Goal: Task Accomplishment & Management: Use online tool/utility

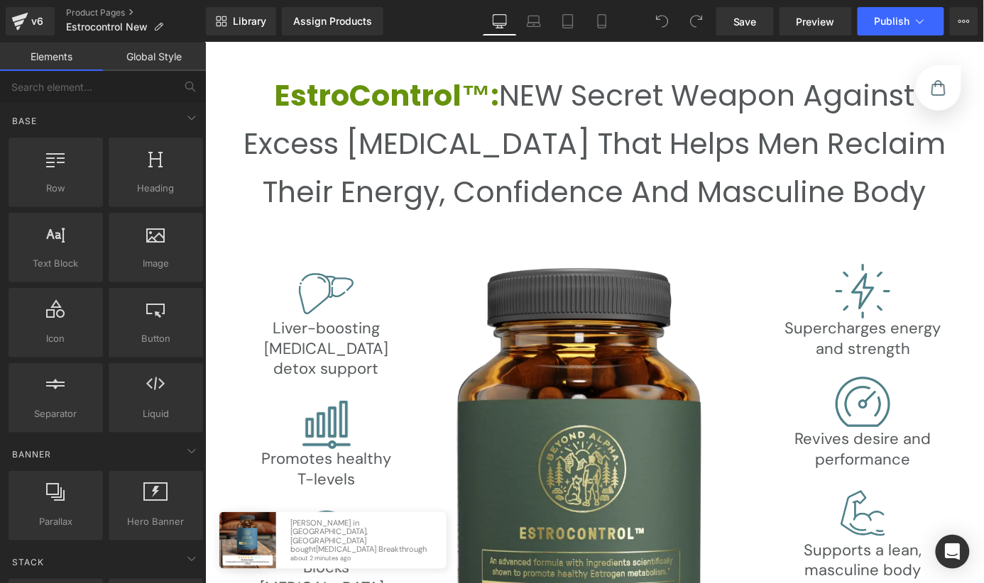
scroll to position [2760, 0]
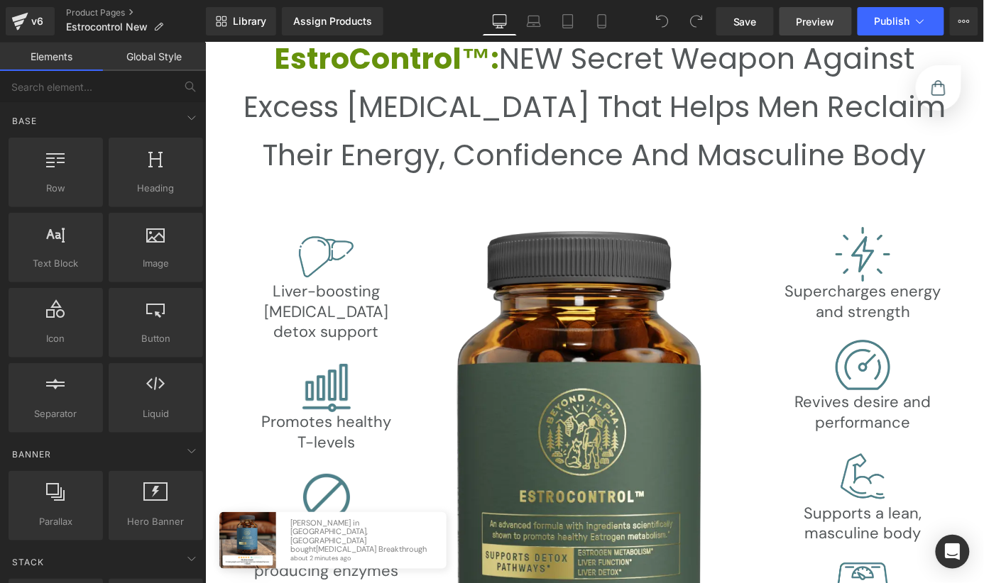
click at [828, 18] on span "Preview" at bounding box center [815, 21] width 38 height 15
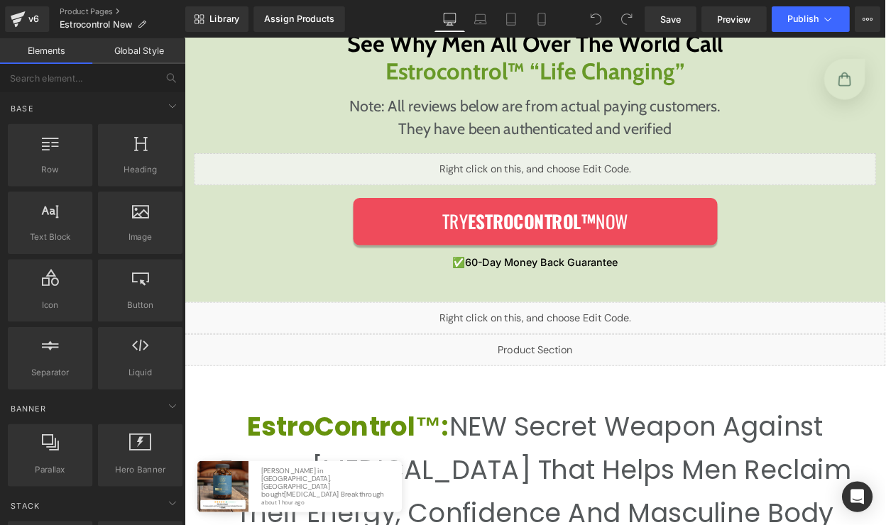
scroll to position [2349, 0]
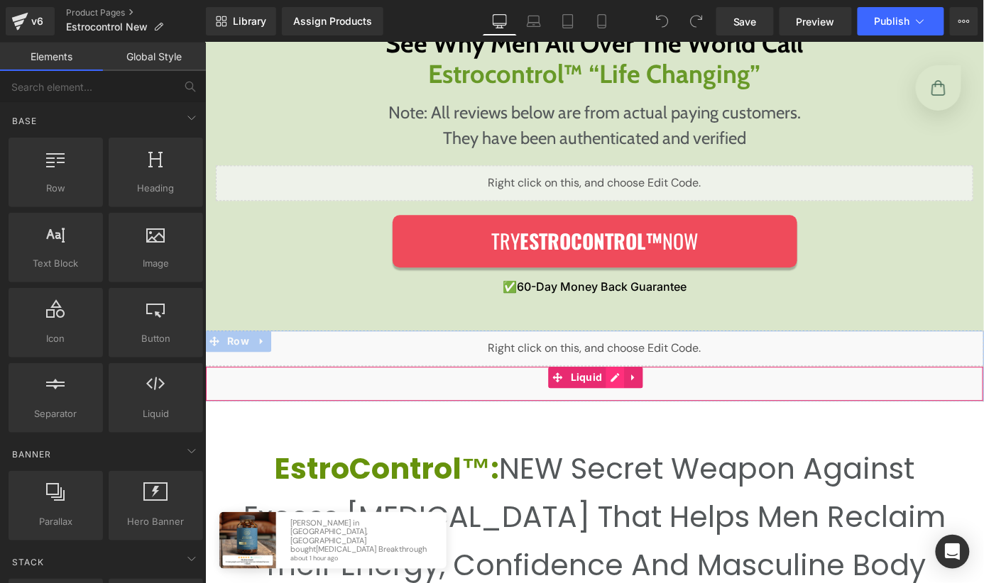
click at [613, 374] on div "Liquid" at bounding box center [593, 383] width 779 height 35
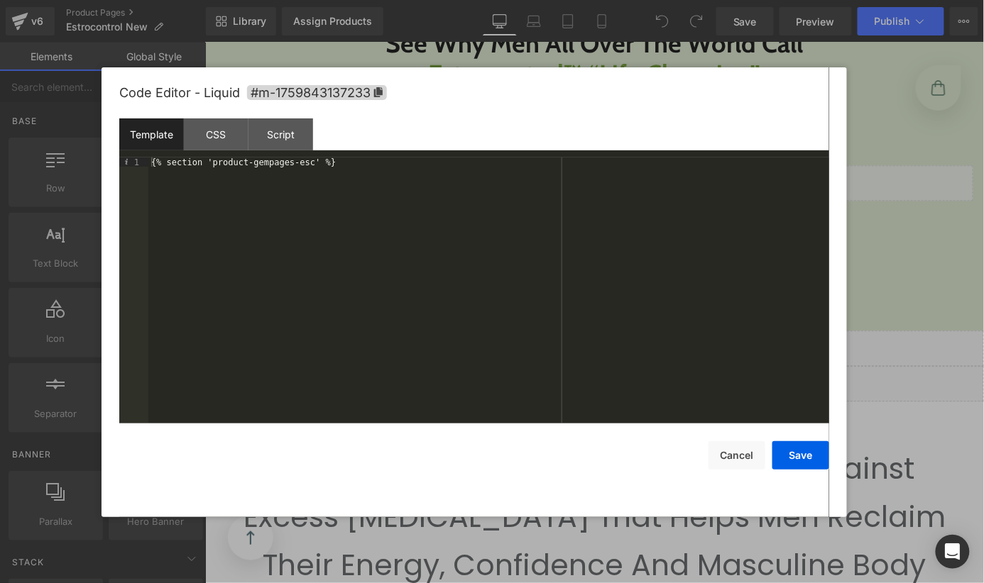
click at [407, 184] on div "{% section 'product-gempages-esc' %}" at bounding box center [488, 301] width 681 height 286
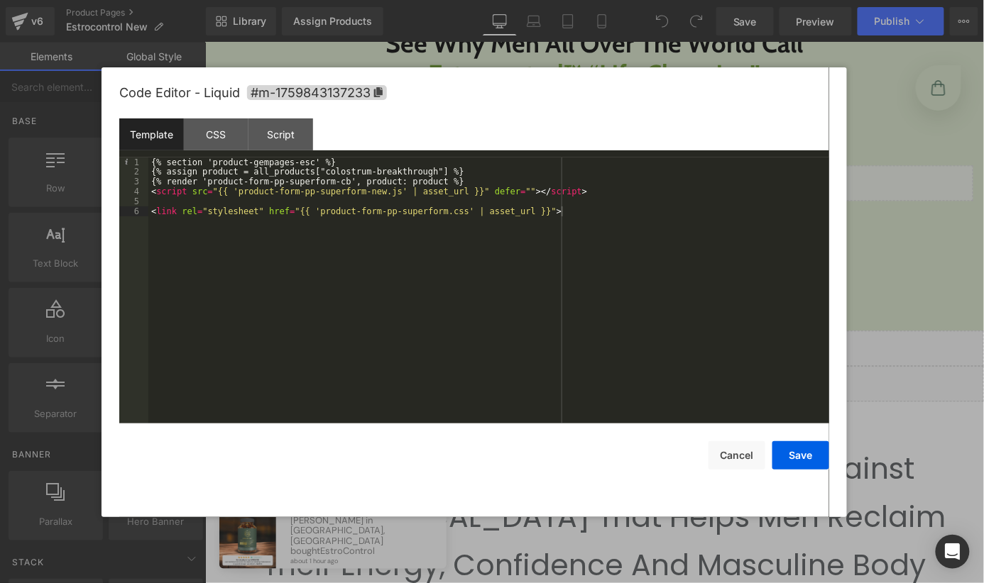
click at [353, 157] on div "Template CSS Script Data" at bounding box center [474, 138] width 710 height 39
drag, startPoint x: 341, startPoint y: 166, endPoint x: 149, endPoint y: 170, distance: 191.7
click at [149, 169] on div "{% section 'product-gempages-esc' %} {% assign product = all_products["colostru…" at bounding box center [488, 301] width 681 height 286
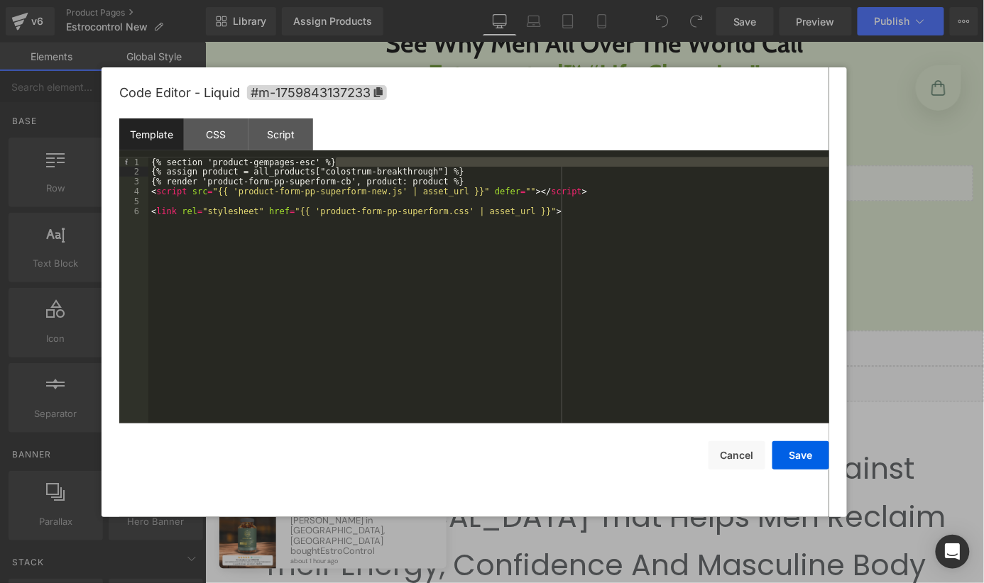
click at [152, 163] on div "{% section 'product-gempages-esc' %} {% assign product = all_products["colostru…" at bounding box center [488, 301] width 681 height 286
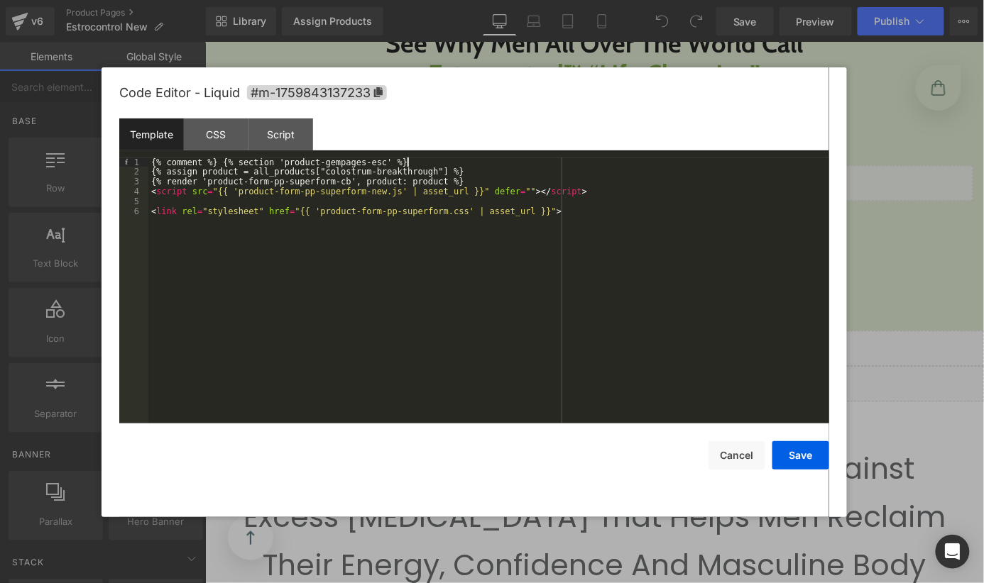
click at [470, 165] on div "{% comment %} {% section 'product-gempages-esc' %} {% assign product = all_prod…" at bounding box center [488, 301] width 681 height 286
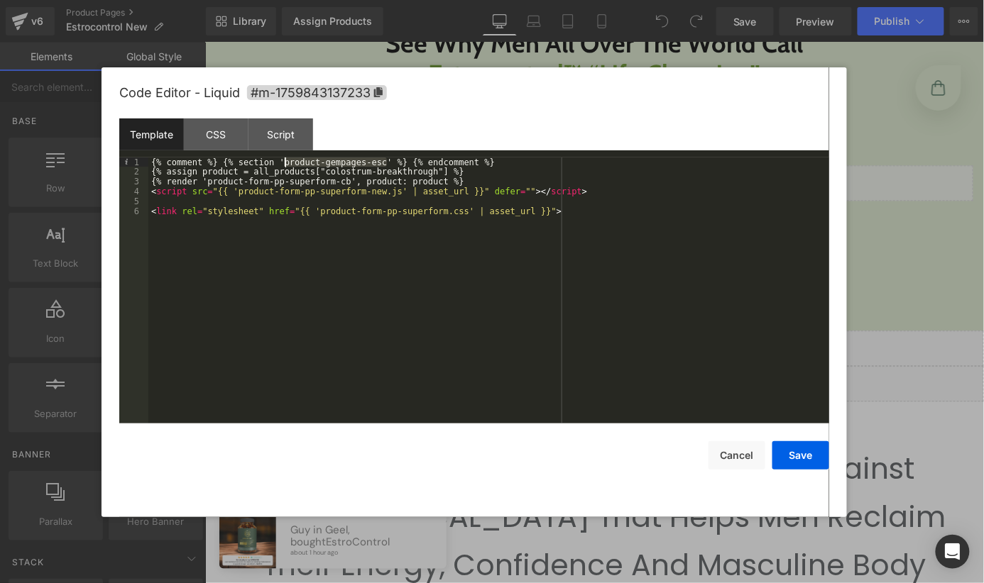
drag, startPoint x: 386, startPoint y: 162, endPoint x: 284, endPoint y: 162, distance: 102.2
click at [284, 162] on div "{% comment %} {% section 'product-gempages-esc' %} {% endcomment %} {% assign p…" at bounding box center [488, 301] width 681 height 286
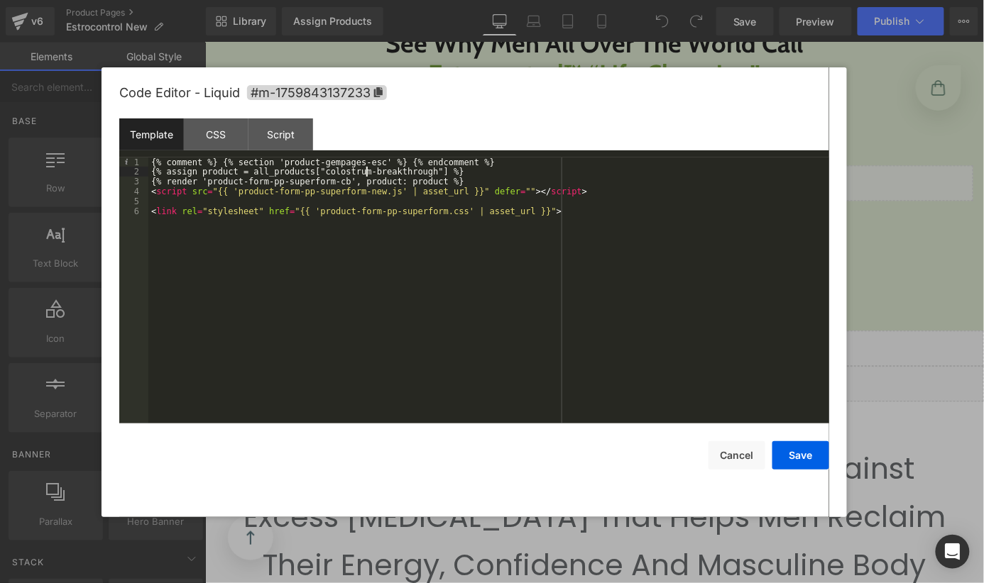
click at [367, 176] on div "{% comment %} {% section 'product-gempages-esc' %} {% endcomment %} {% assign p…" at bounding box center [488, 301] width 681 height 286
drag, startPoint x: 437, startPoint y: 174, endPoint x: 325, endPoint y: 175, distance: 111.4
click at [325, 175] on div "{% comment %} {% section 'product-gempages-esc' %} {% endcomment %} {% assign p…" at bounding box center [488, 301] width 681 height 286
click at [410, 207] on div "{% comment %} {% section 'product-gempages-esc' %} {% endcomment %} {% assign p…" at bounding box center [488, 301] width 681 height 286
click at [404, 204] on div "{% comment %} {% section 'product-gempages-esc' %} {% endcomment %} {% assign p…" at bounding box center [488, 301] width 681 height 286
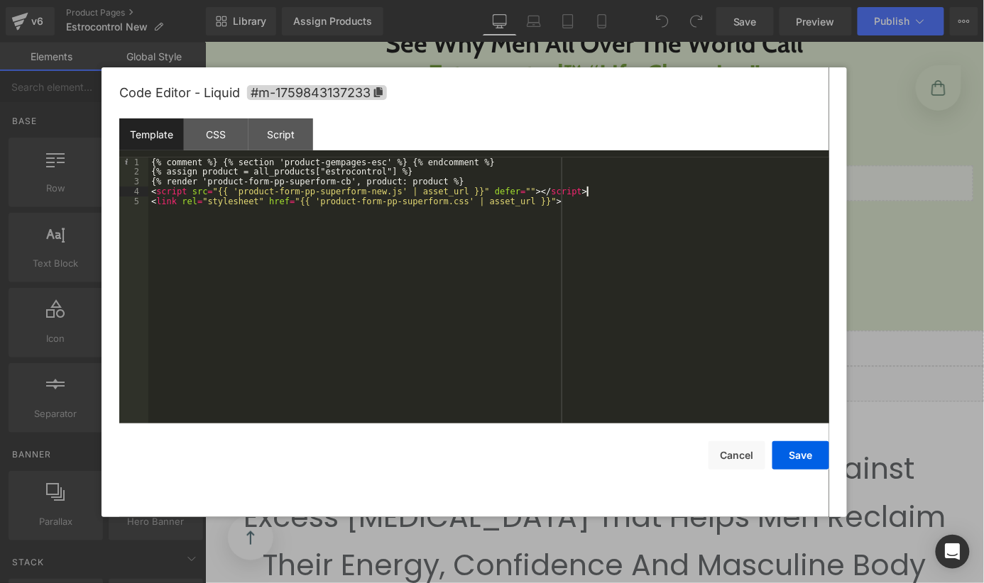
click at [493, 216] on div "{% comment %} {% section 'product-gempages-esc' %} {% endcomment %} {% assign p…" at bounding box center [488, 301] width 681 height 286
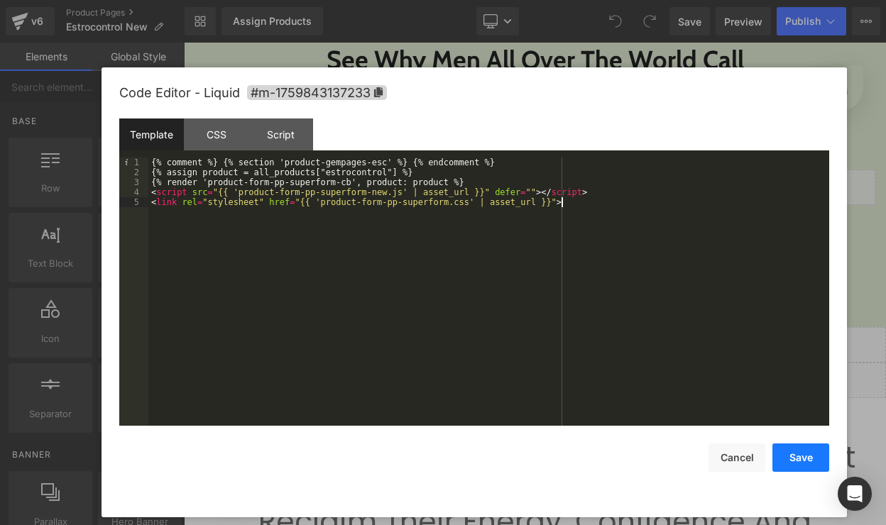
click at [799, 459] on button "Save" at bounding box center [800, 458] width 57 height 28
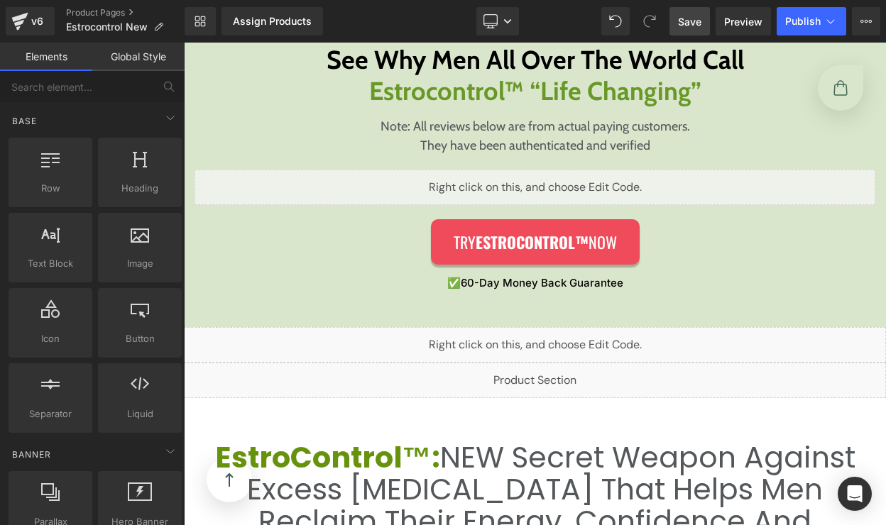
click at [689, 20] on span "Save" at bounding box center [689, 21] width 23 height 15
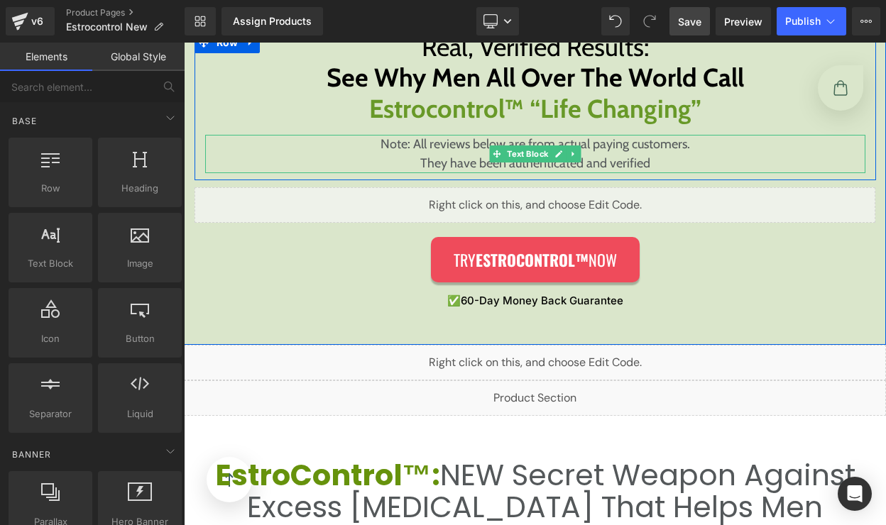
scroll to position [2331, 0]
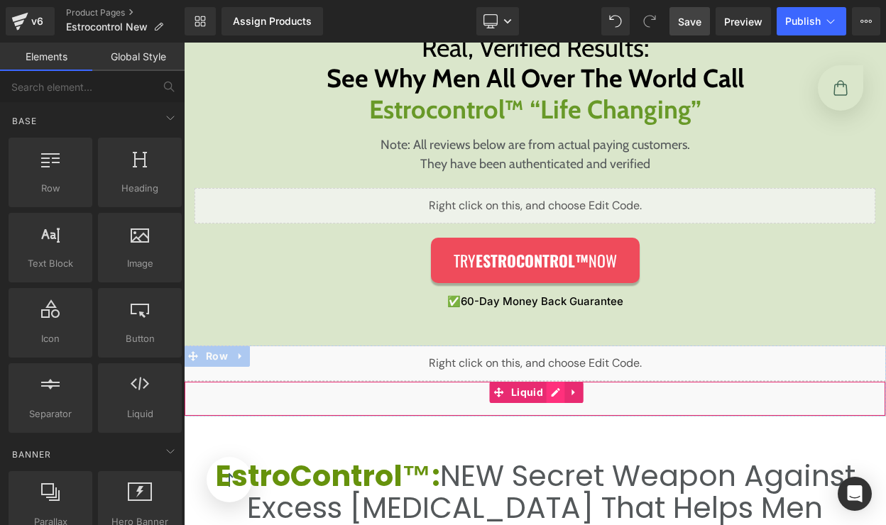
click at [554, 397] on div "Liquid" at bounding box center [535, 398] width 702 height 35
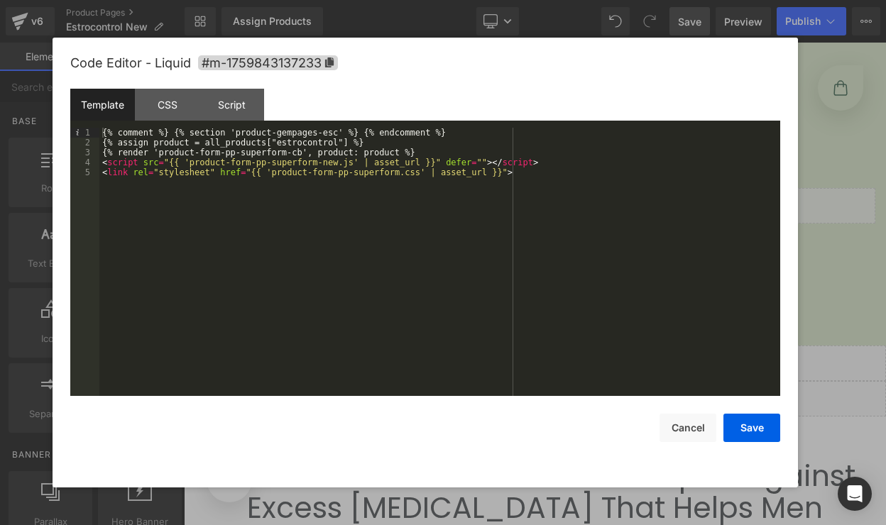
click at [376, 150] on div "{% comment %} {% section 'product-gempages-esc' %} {% endcomment %} {% assign p…" at bounding box center [439, 272] width 681 height 288
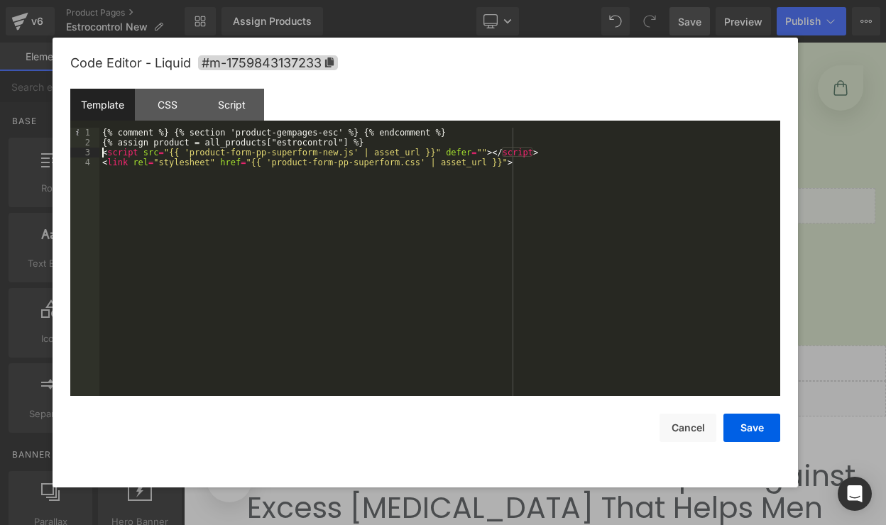
click at [363, 180] on div "{% comment %} {% section 'product-gempages-esc' %} {% endcomment %} {% assign p…" at bounding box center [439, 272] width 681 height 288
click at [745, 428] on button "Save" at bounding box center [751, 428] width 57 height 28
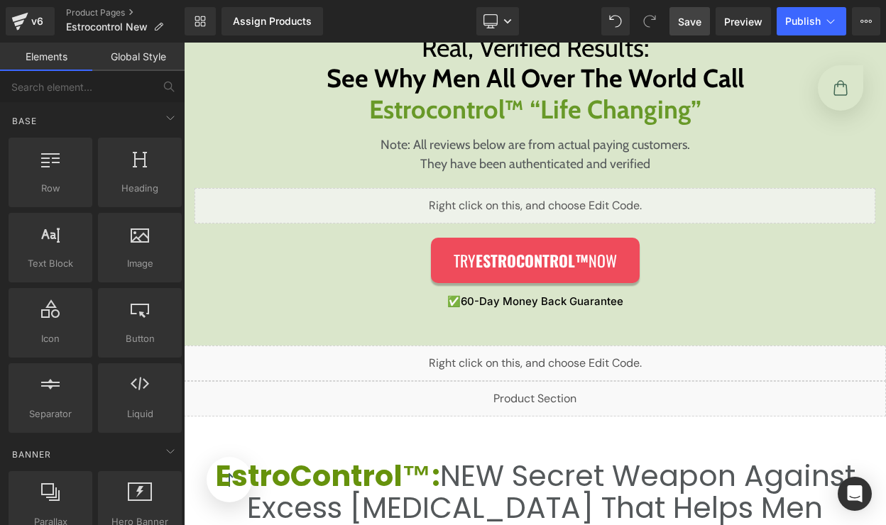
click at [675, 21] on link "Save" at bounding box center [689, 21] width 40 height 28
click at [742, 28] on span "Preview" at bounding box center [743, 21] width 38 height 15
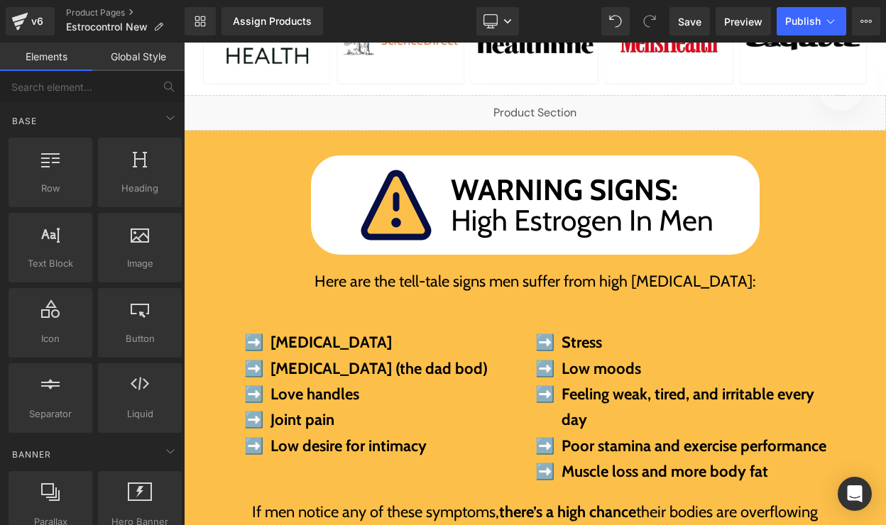
scroll to position [658, 0]
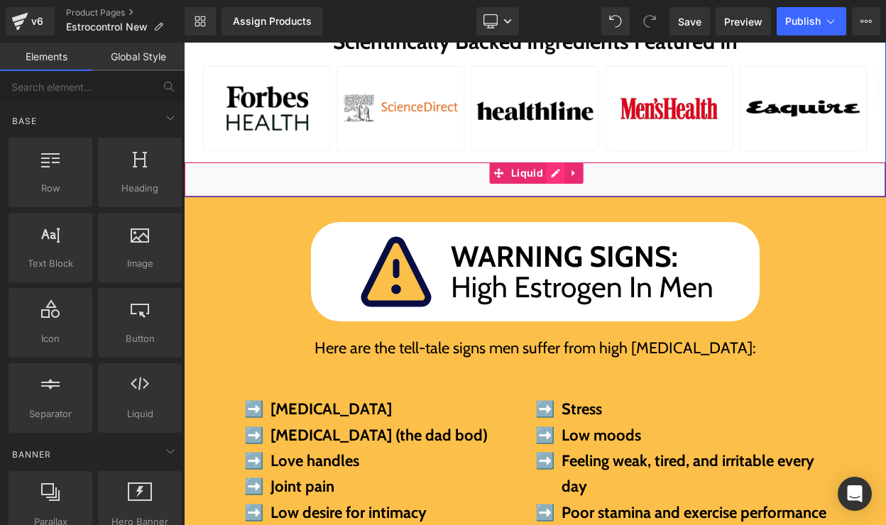
click at [550, 172] on div "Liquid" at bounding box center [535, 179] width 702 height 35
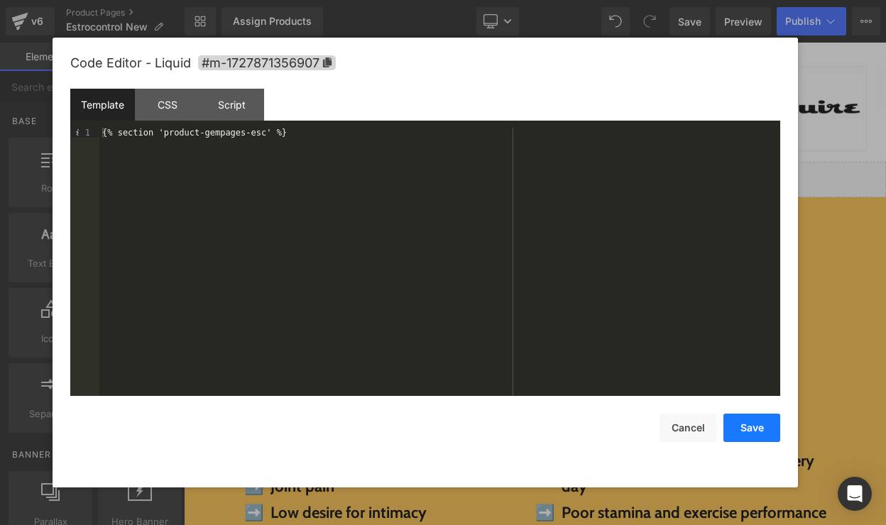
click at [733, 414] on button "Save" at bounding box center [751, 428] width 57 height 28
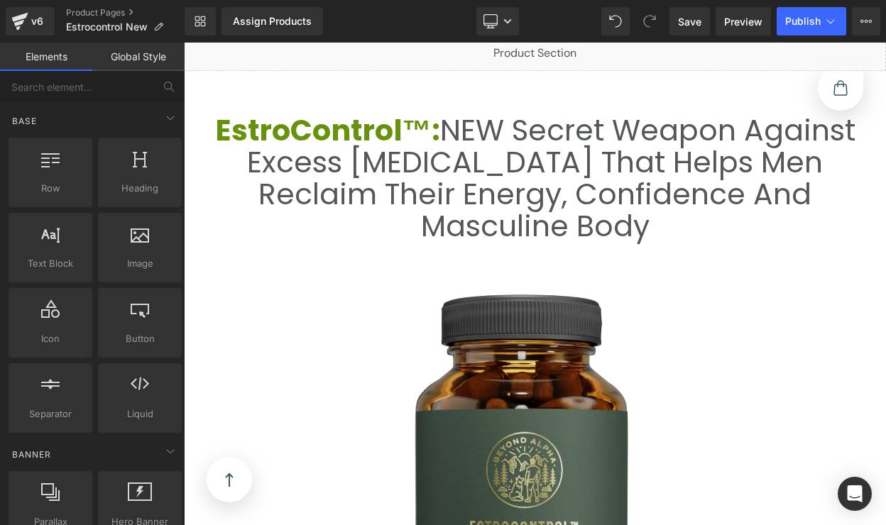
scroll to position [2591, 0]
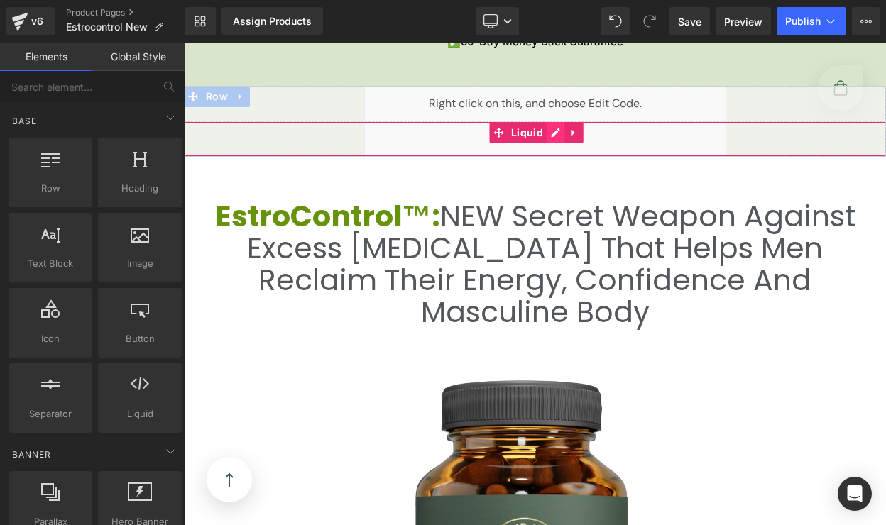
click at [552, 139] on div "Liquid" at bounding box center [535, 138] width 702 height 35
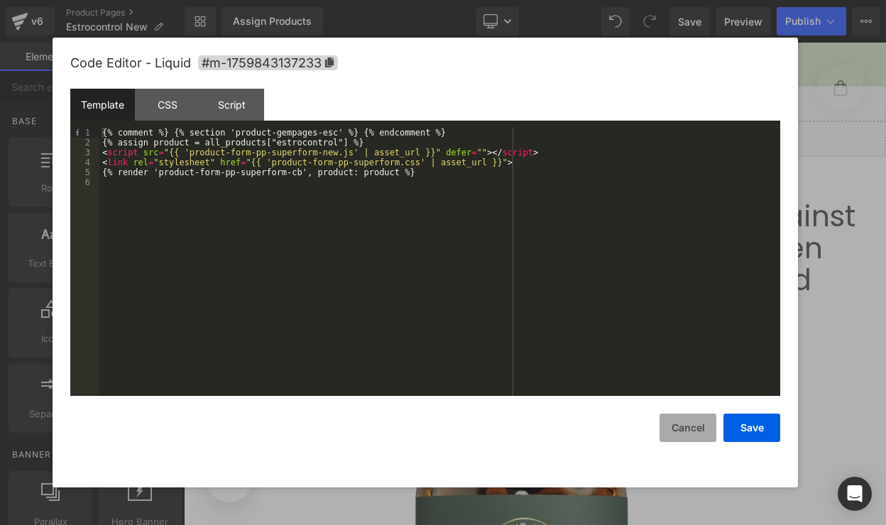
click at [688, 425] on button "Cancel" at bounding box center [687, 428] width 57 height 28
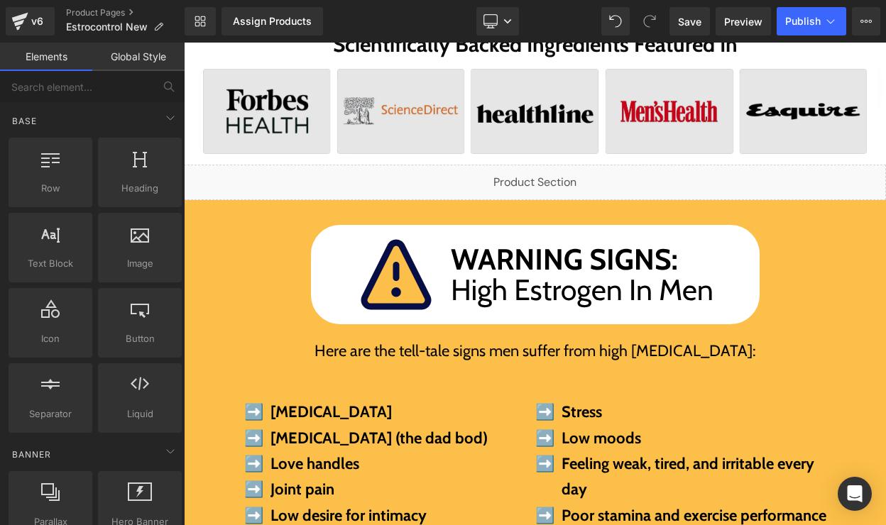
scroll to position [640, 0]
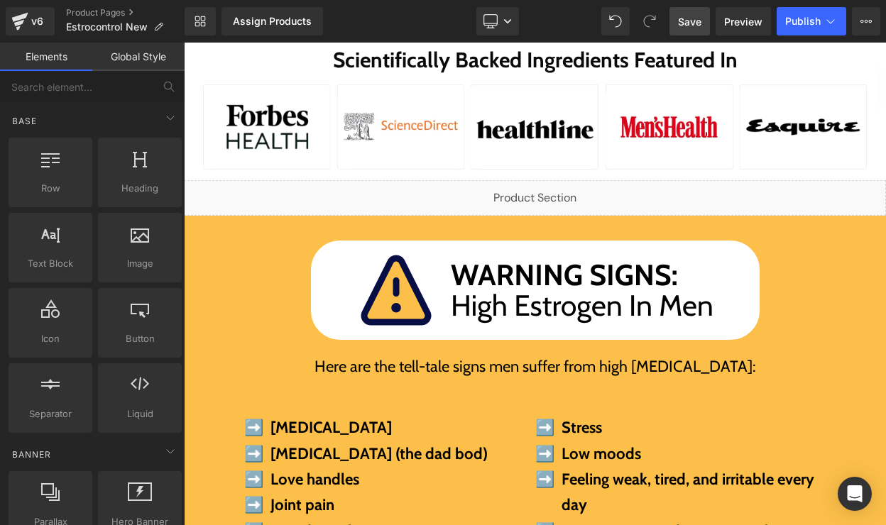
click at [696, 28] on link "Save" at bounding box center [689, 21] width 40 height 28
click at [700, 23] on span "Save" at bounding box center [689, 21] width 23 height 15
click at [733, 23] on span "Preview" at bounding box center [743, 21] width 38 height 15
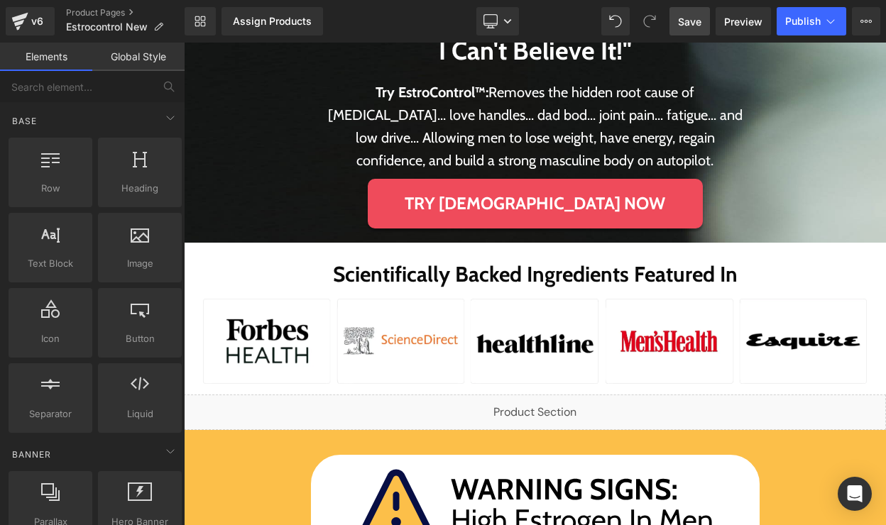
scroll to position [452, 0]
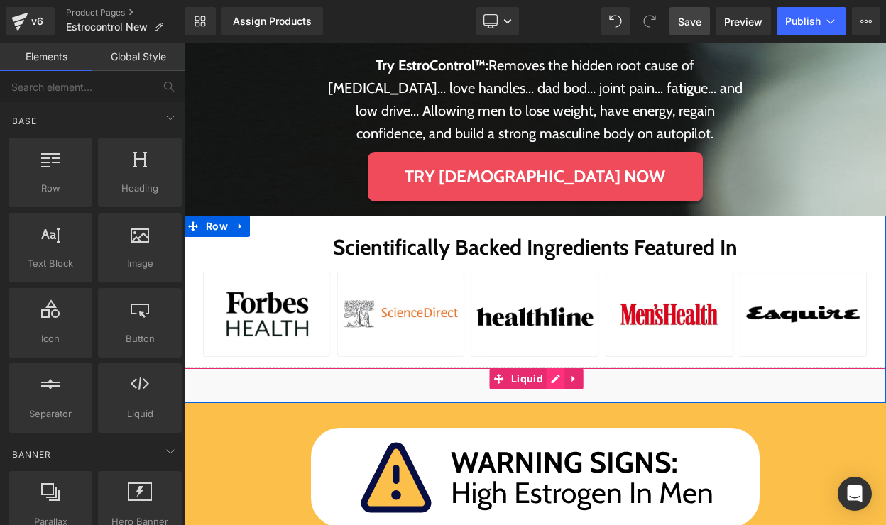
click at [559, 383] on div "Liquid" at bounding box center [535, 385] width 702 height 35
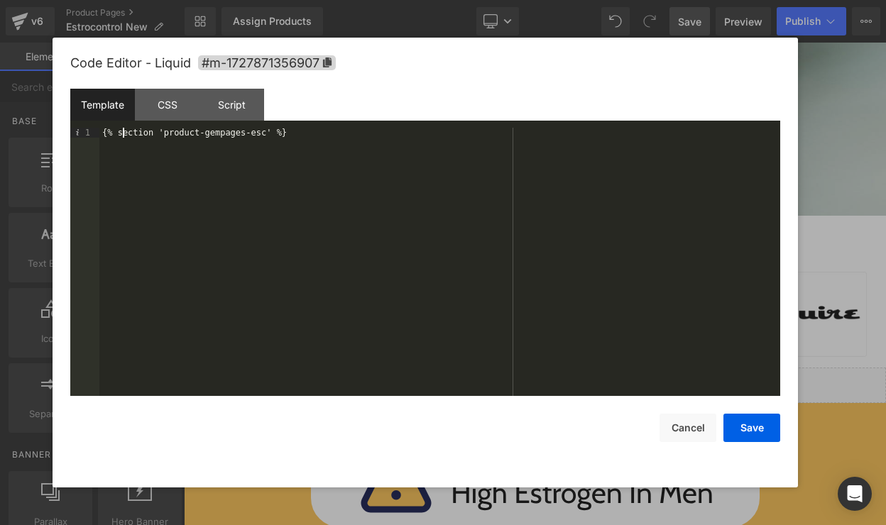
click at [122, 137] on div "{% section 'product-gempages-esc' %}" at bounding box center [439, 272] width 681 height 288
click at [365, 129] on div "{%comment%}{% section 'product-gempages-esc' %}" at bounding box center [439, 272] width 681 height 288
click at [760, 437] on button "Save" at bounding box center [751, 428] width 57 height 28
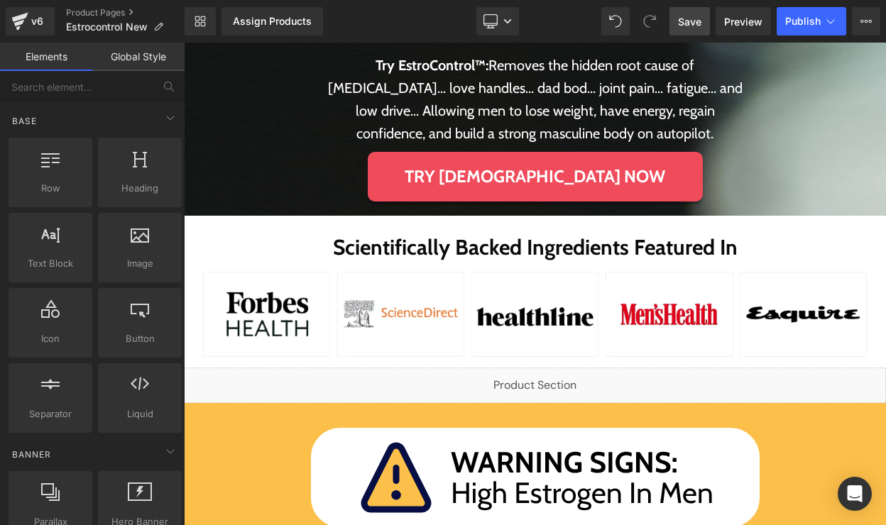
click at [685, 16] on span "Save" at bounding box center [689, 21] width 23 height 15
click at [739, 20] on span "Preview" at bounding box center [743, 21] width 38 height 15
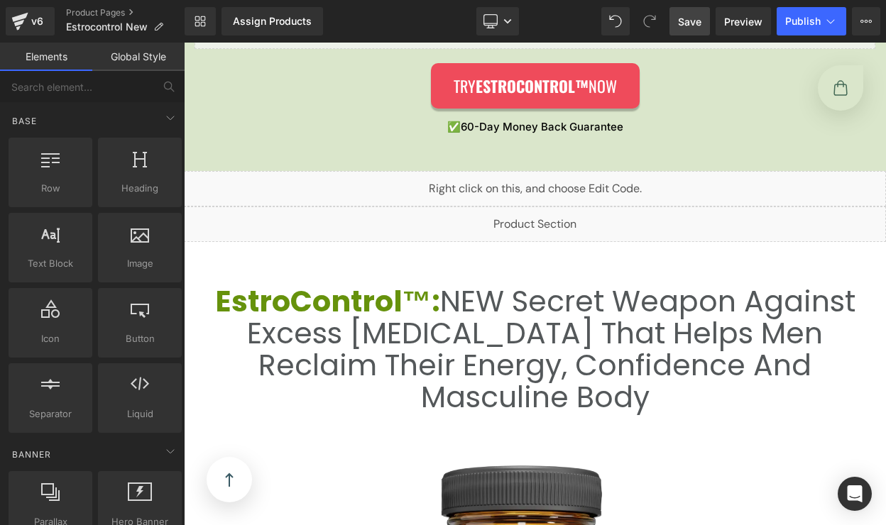
scroll to position [2497, 0]
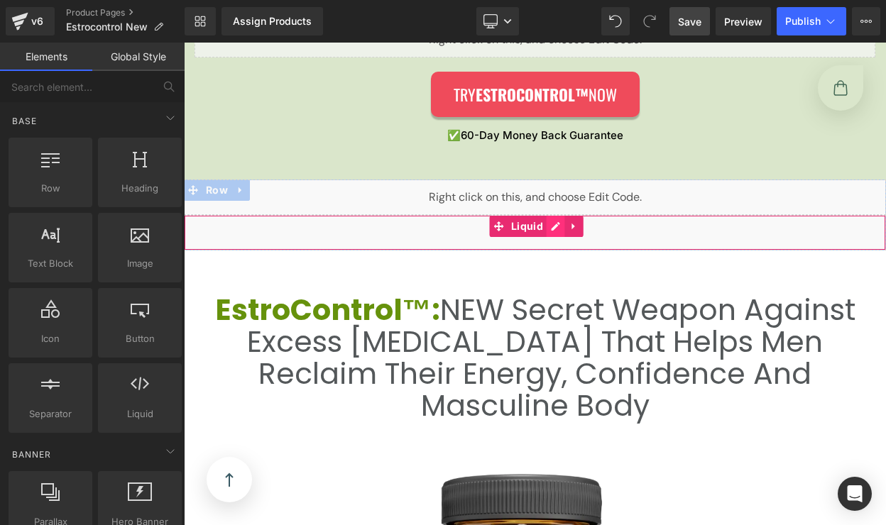
click at [559, 232] on div "Liquid" at bounding box center [535, 232] width 702 height 35
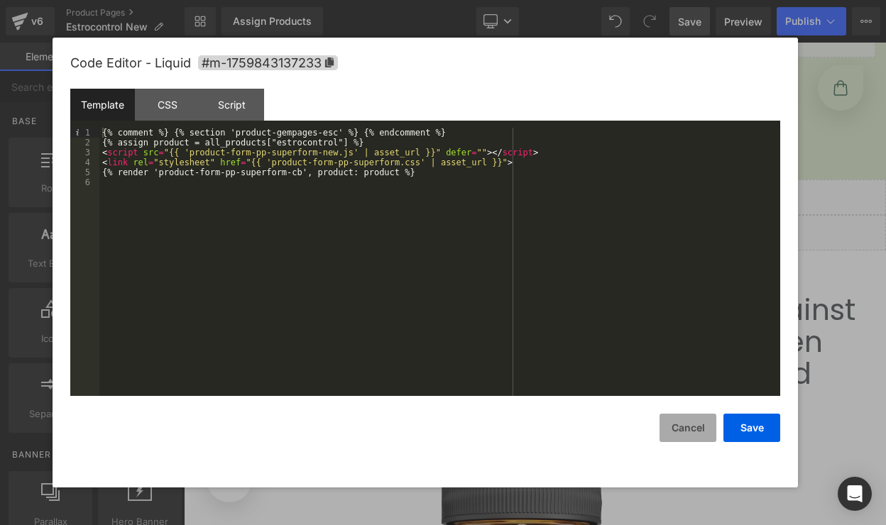
click at [700, 424] on button "Cancel" at bounding box center [687, 428] width 57 height 28
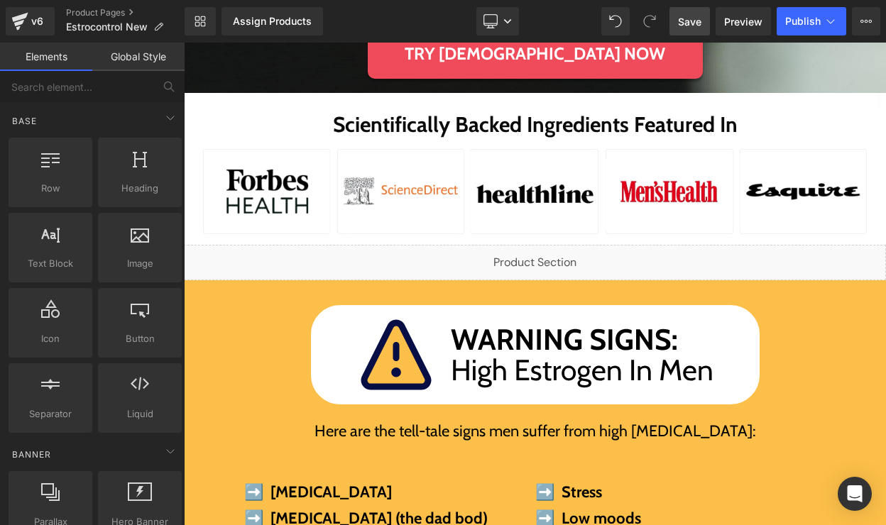
scroll to position [592, 0]
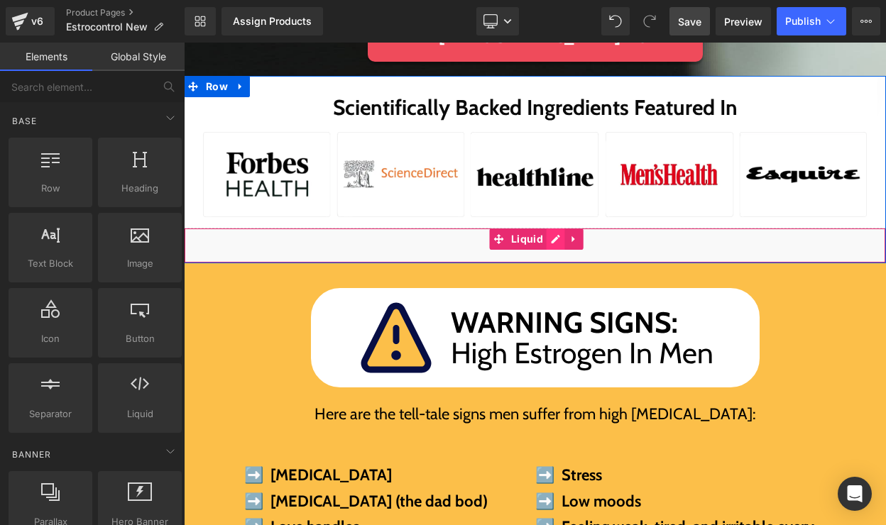
click at [552, 240] on div "Liquid" at bounding box center [535, 245] width 702 height 35
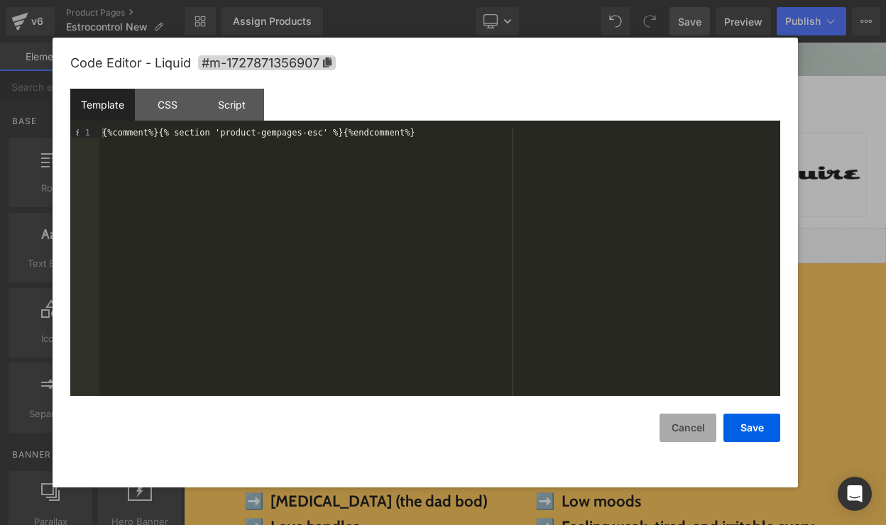
click at [696, 417] on button "Cancel" at bounding box center [687, 428] width 57 height 28
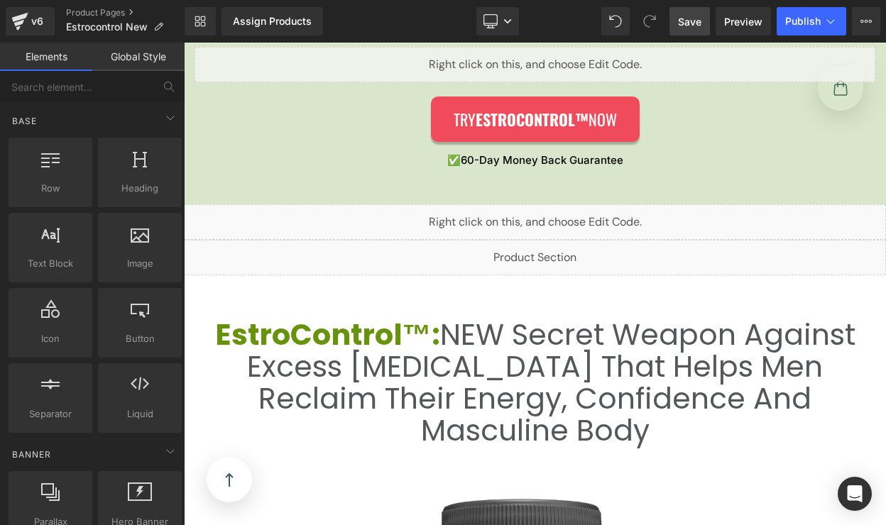
scroll to position [2504, 0]
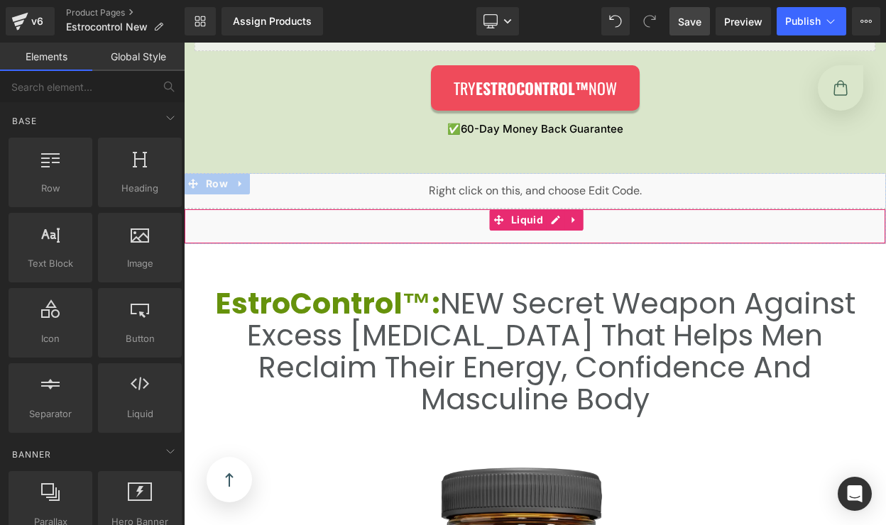
click at [559, 224] on div "Liquid" at bounding box center [535, 226] width 702 height 35
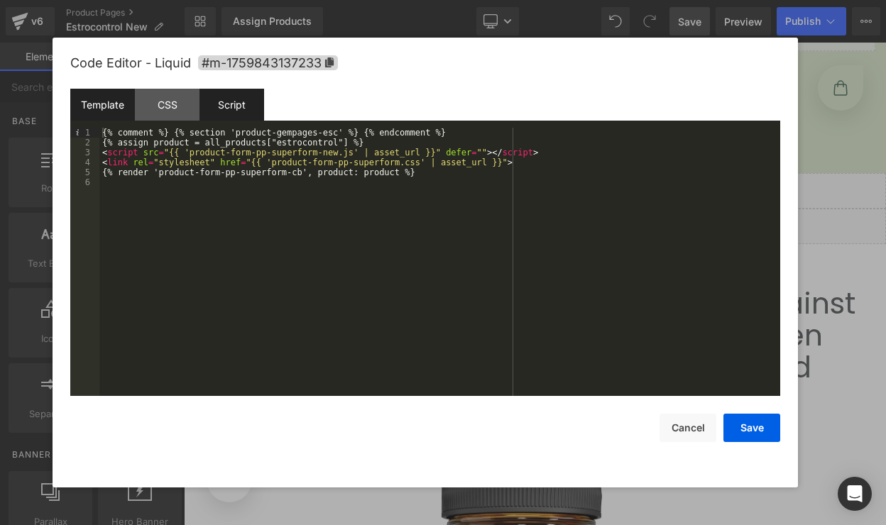
click at [227, 107] on div "Script" at bounding box center [231, 105] width 65 height 32
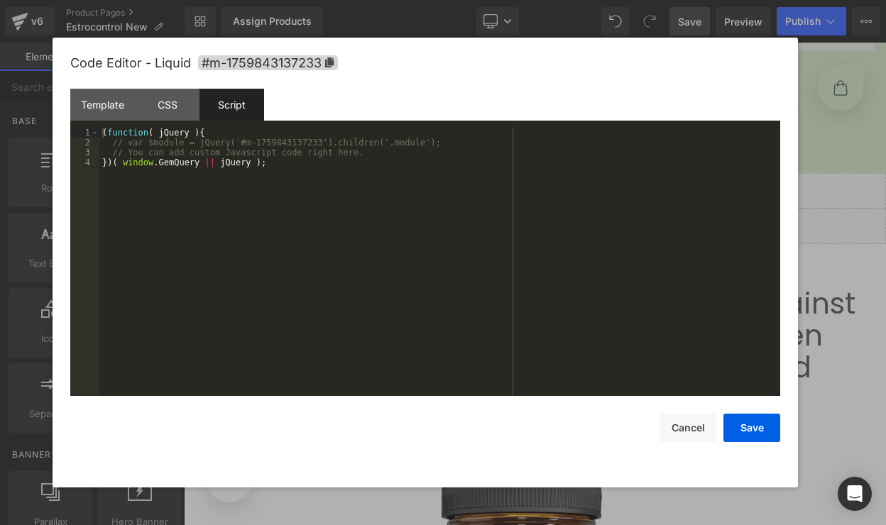
click at [283, 170] on div "( function ( jQuery ) { // var $module = jQuery('#m-1759843137233').children('.…" at bounding box center [439, 272] width 681 height 288
click at [172, 100] on div "CSS" at bounding box center [167, 105] width 65 height 32
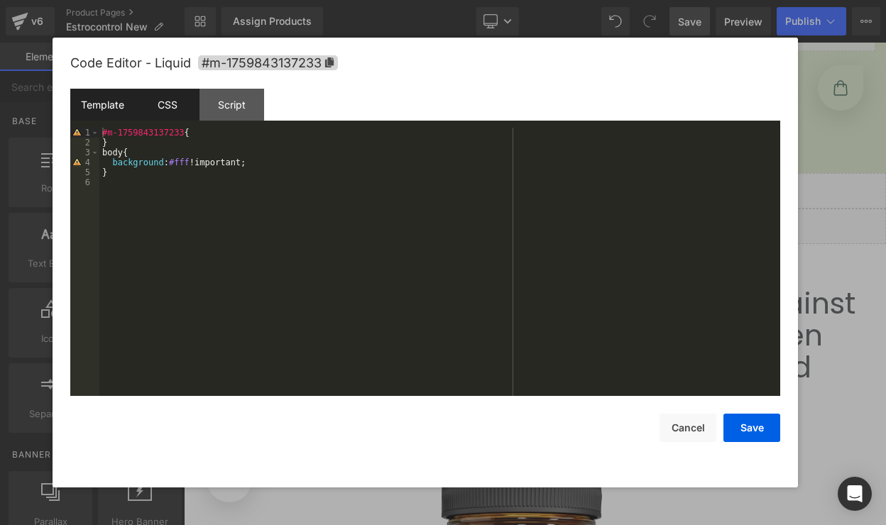
click at [111, 106] on div "Template" at bounding box center [102, 105] width 65 height 32
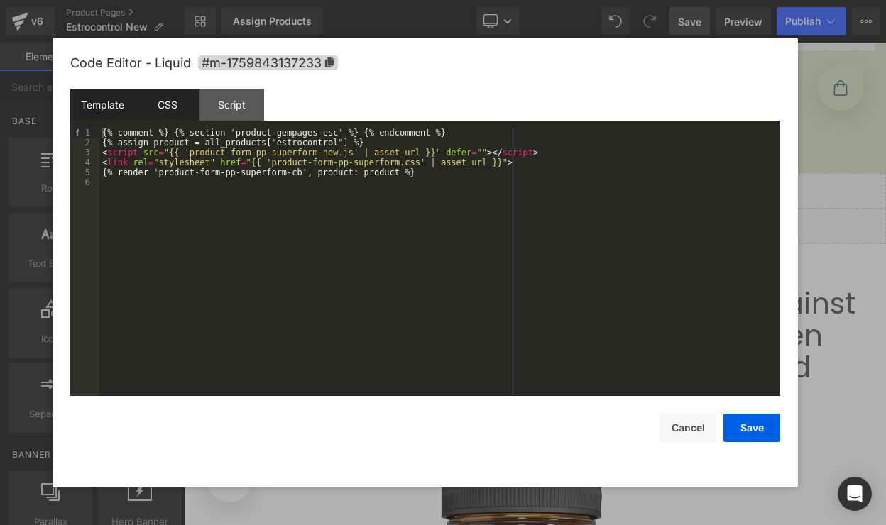
click at [173, 107] on div "CSS" at bounding box center [167, 105] width 65 height 32
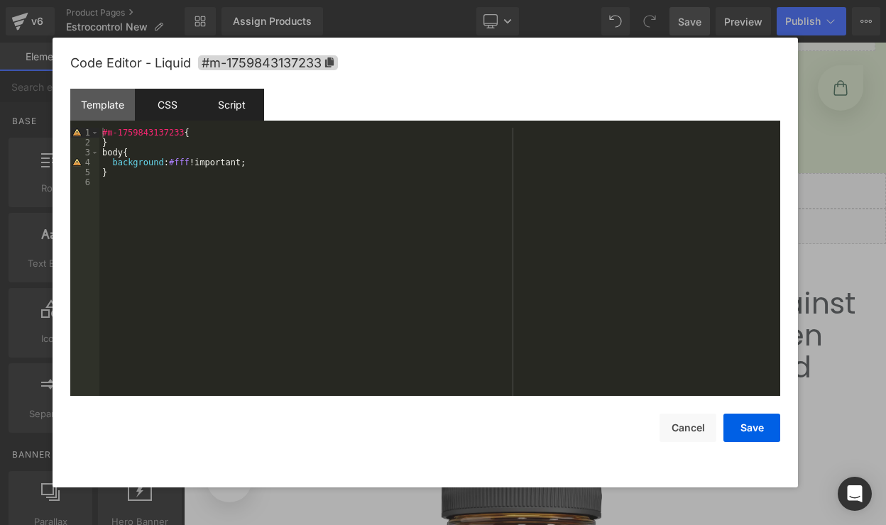
click at [209, 107] on div "Script" at bounding box center [231, 105] width 65 height 32
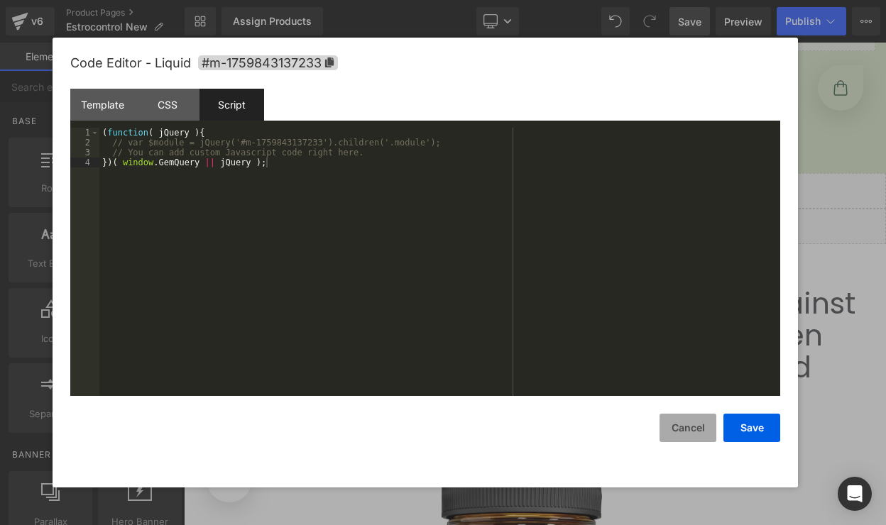
click at [691, 429] on button "Cancel" at bounding box center [687, 428] width 57 height 28
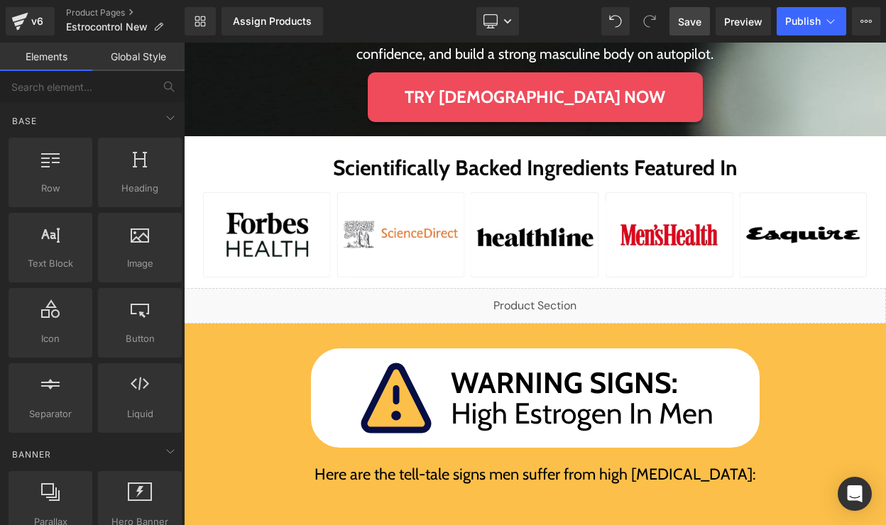
scroll to position [515, 0]
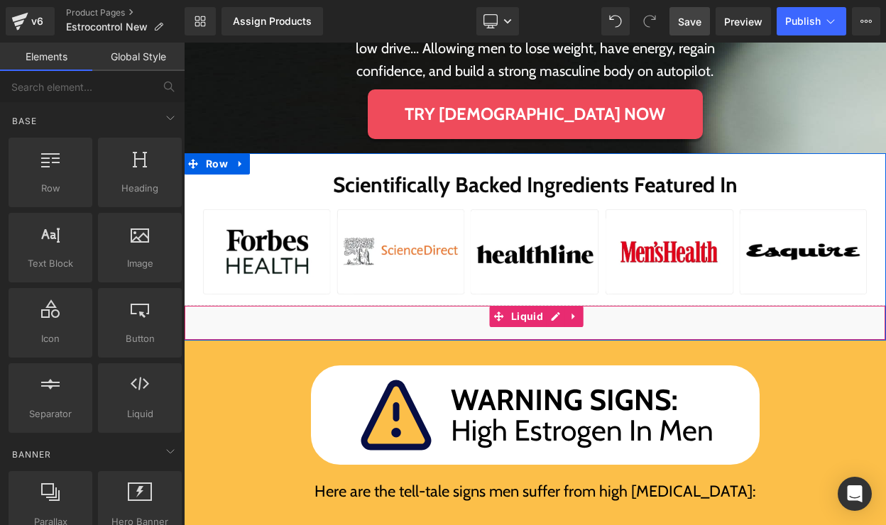
click at [561, 317] on div "Liquid" at bounding box center [535, 322] width 702 height 35
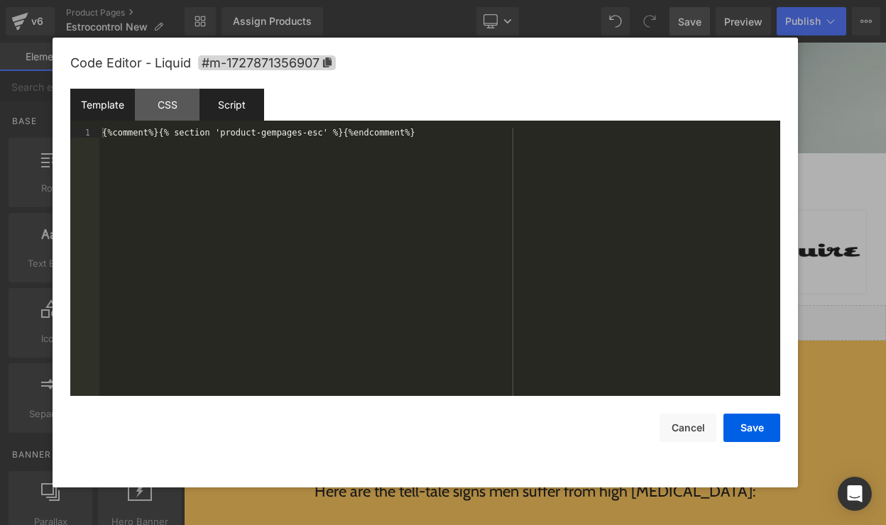
click at [249, 104] on div "Script" at bounding box center [231, 105] width 65 height 32
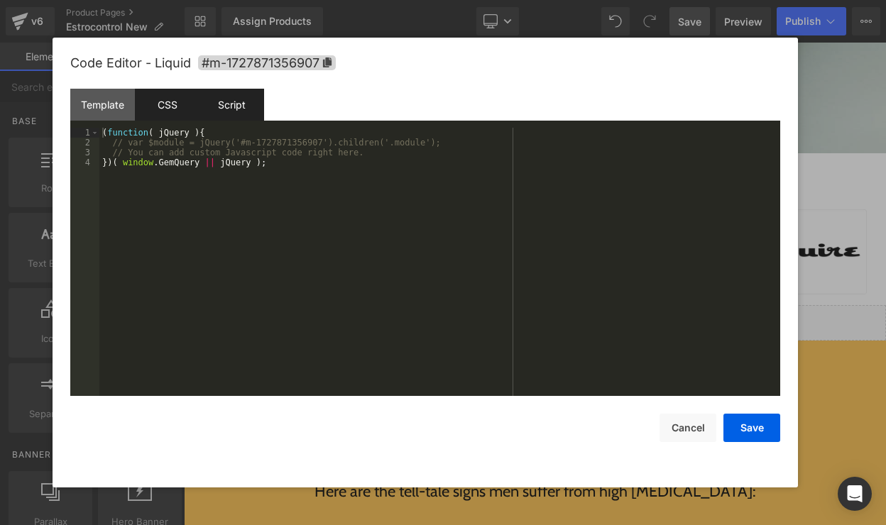
click at [182, 105] on div "CSS" at bounding box center [167, 105] width 65 height 32
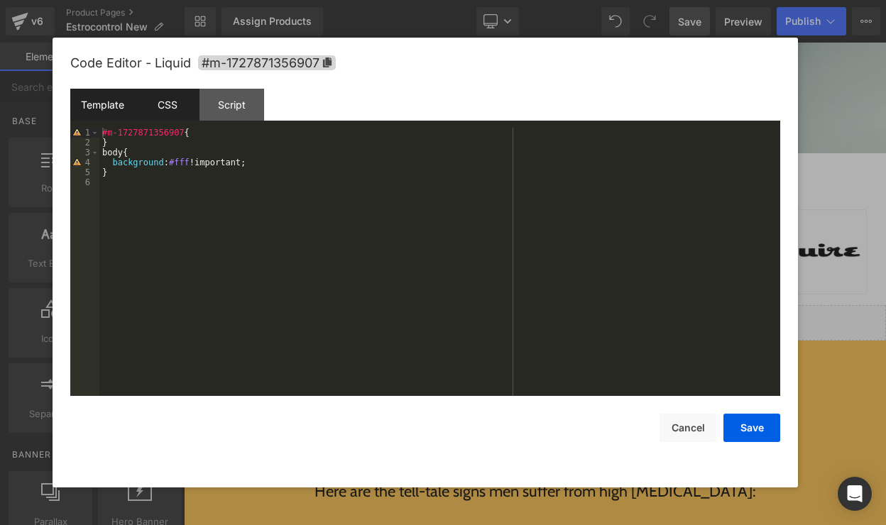
click at [102, 106] on div "Template" at bounding box center [102, 105] width 65 height 32
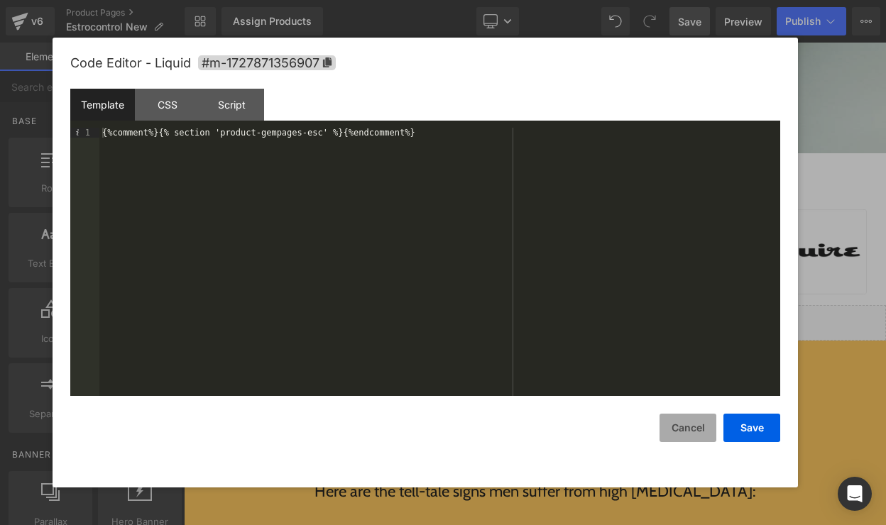
click at [711, 427] on button "Cancel" at bounding box center [687, 428] width 57 height 28
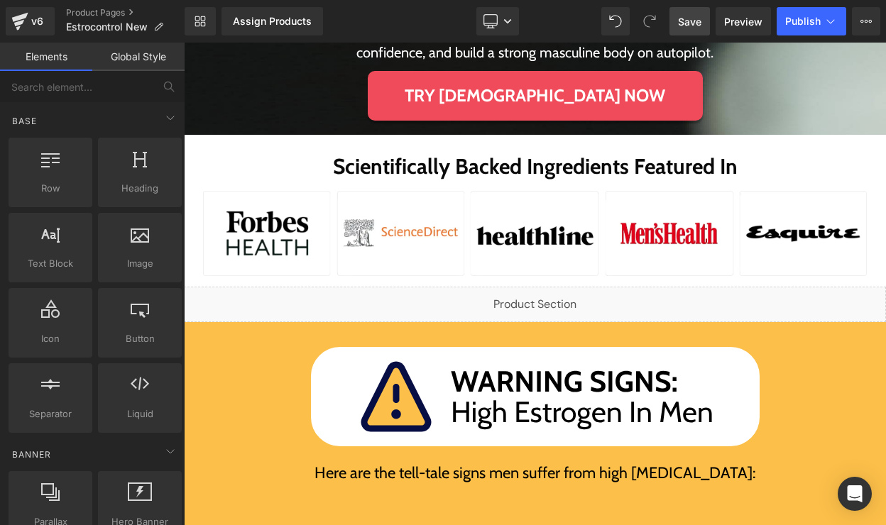
scroll to position [530, 0]
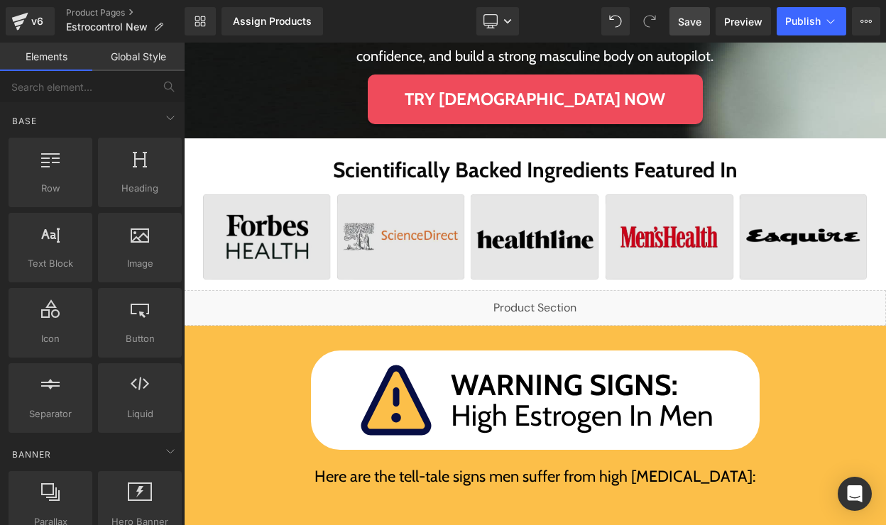
click at [514, 278] on div "Image" at bounding box center [535, 236] width 664 height 85
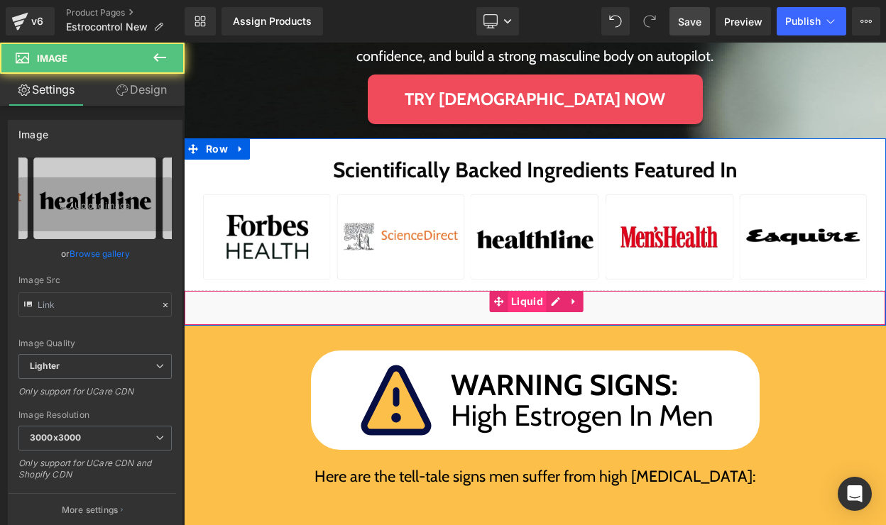
click at [545, 300] on link "Liquid" at bounding box center [517, 301] width 57 height 21
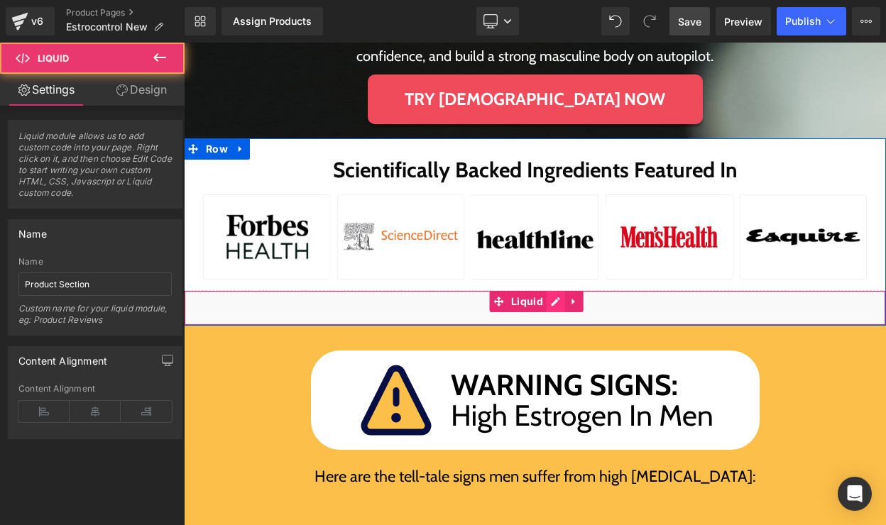
click at [551, 303] on div "Liquid" at bounding box center [535, 307] width 702 height 35
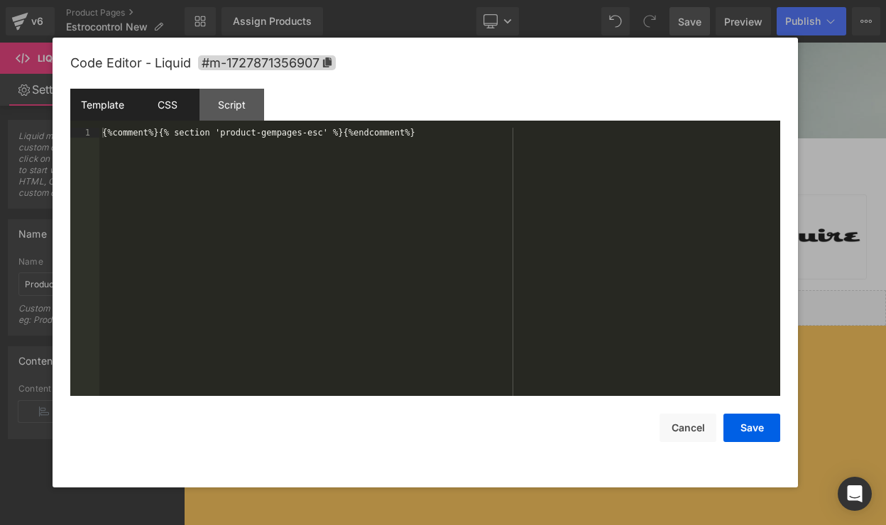
click at [197, 107] on div "CSS" at bounding box center [167, 105] width 65 height 32
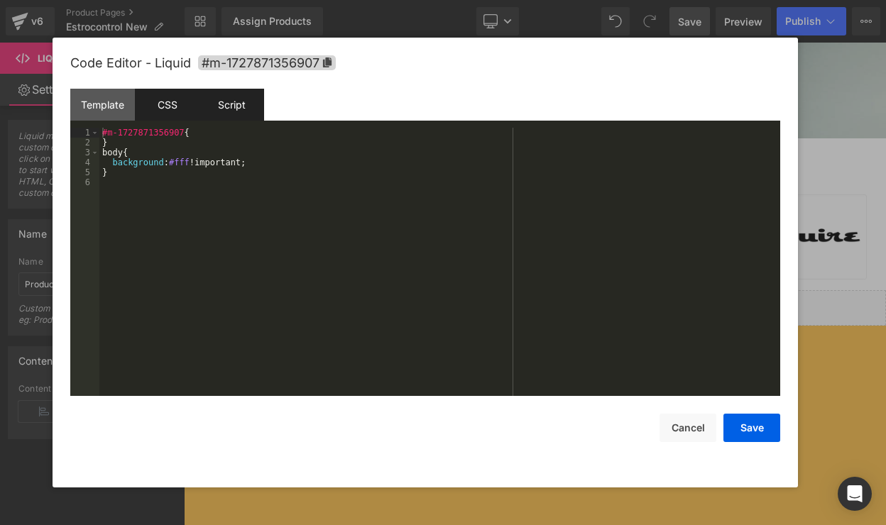
click at [232, 107] on div "Script" at bounding box center [231, 105] width 65 height 32
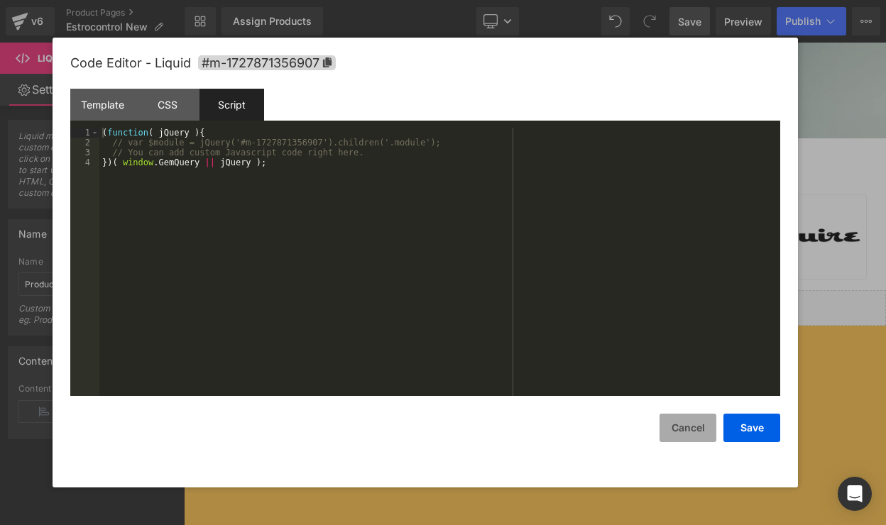
click at [683, 431] on button "Cancel" at bounding box center [687, 428] width 57 height 28
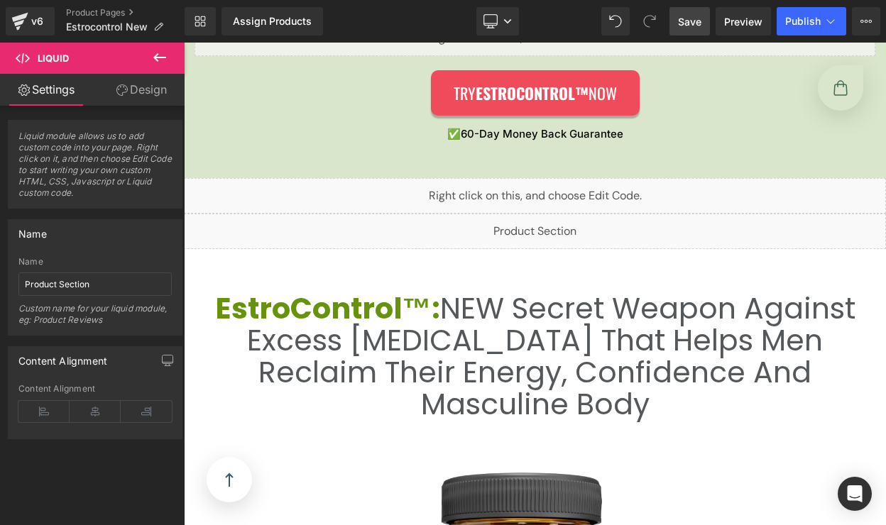
scroll to position [2521, 0]
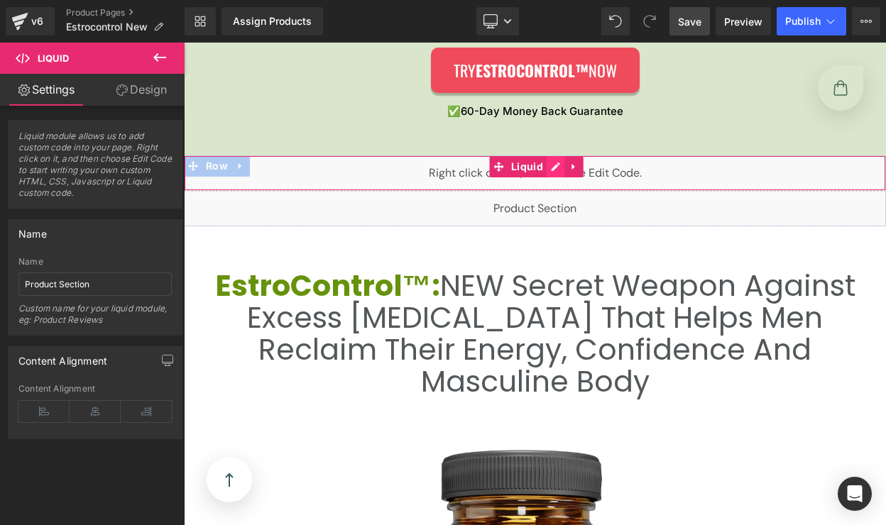
click at [547, 166] on div "Liquid" at bounding box center [535, 172] width 702 height 35
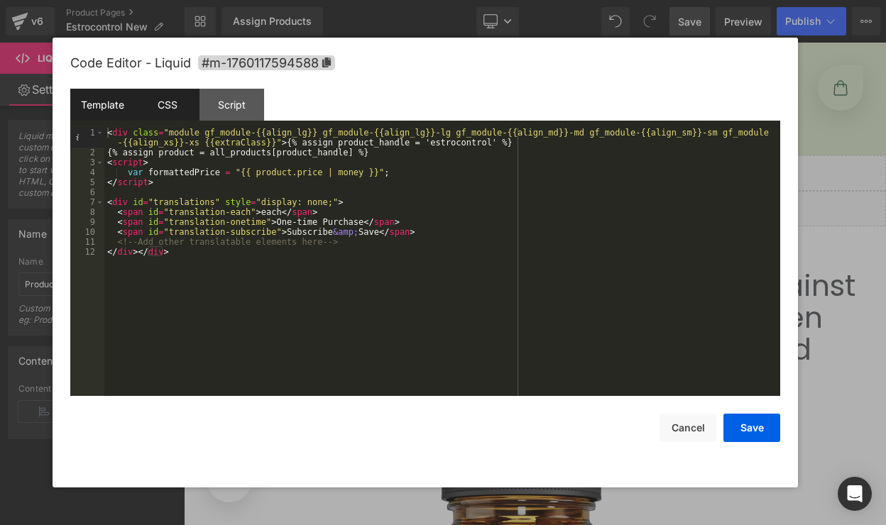
click at [182, 106] on div "CSS" at bounding box center [167, 105] width 65 height 32
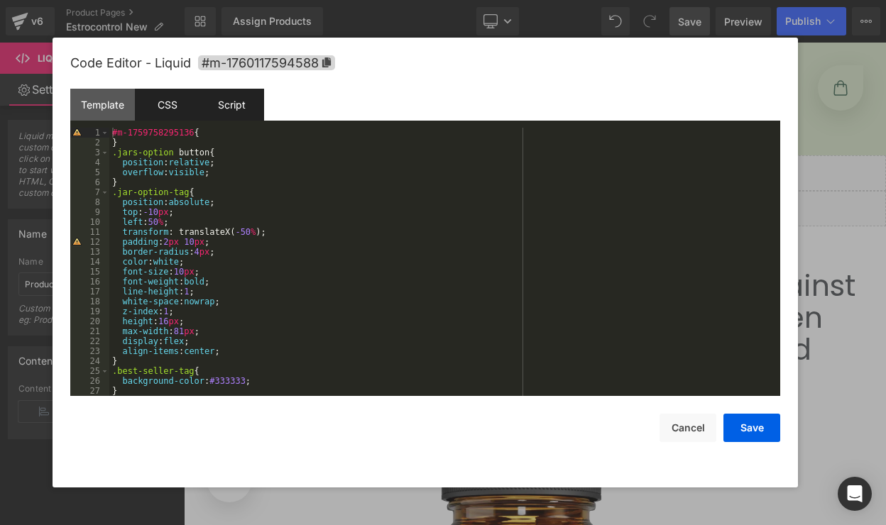
click at [223, 108] on div "Script" at bounding box center [231, 105] width 65 height 32
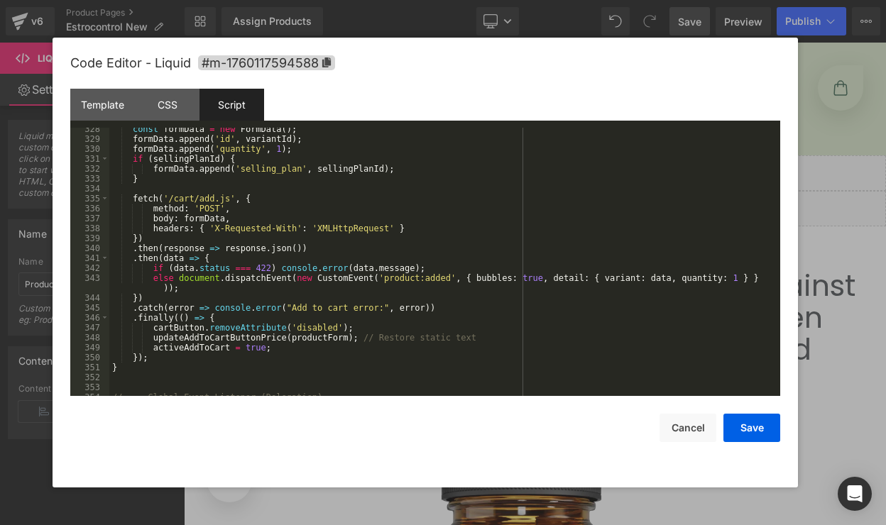
scroll to position [3323, 0]
click at [695, 430] on button "Cancel" at bounding box center [687, 428] width 57 height 28
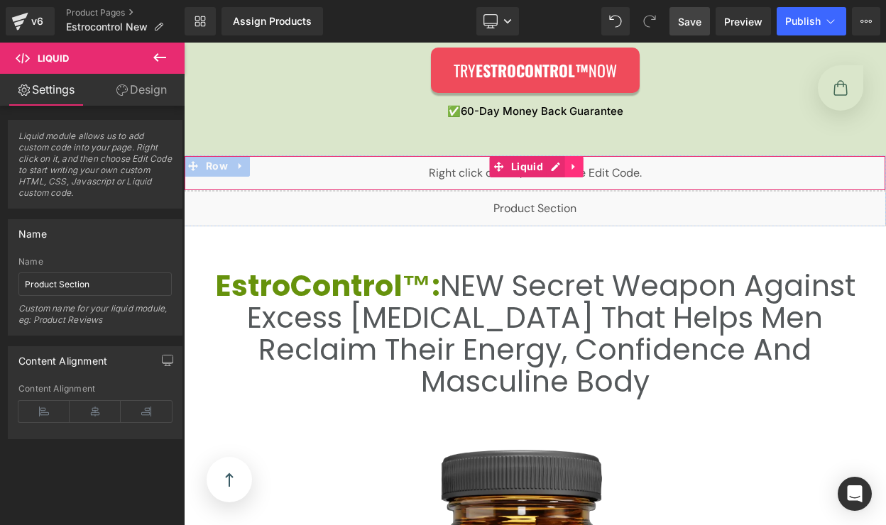
click at [569, 168] on icon at bounding box center [574, 166] width 10 height 11
click at [586, 168] on icon at bounding box center [583, 167] width 10 height 10
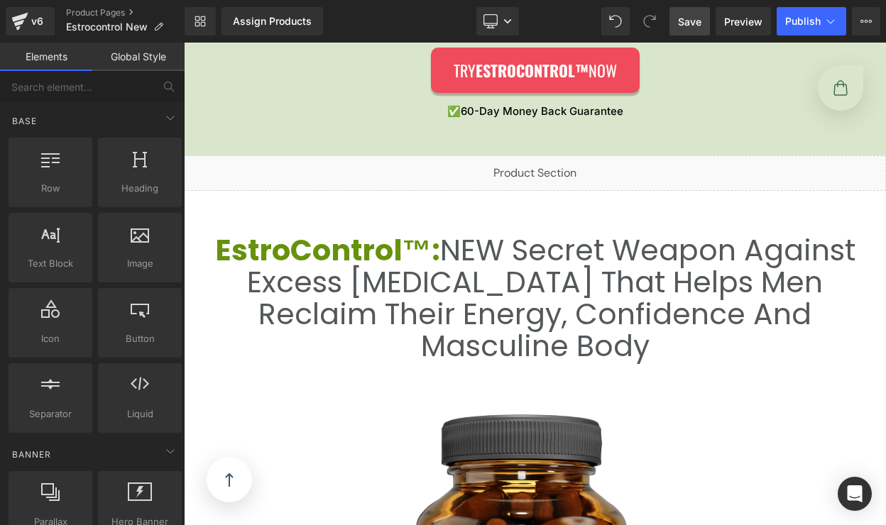
click at [681, 28] on span "Save" at bounding box center [689, 21] width 23 height 15
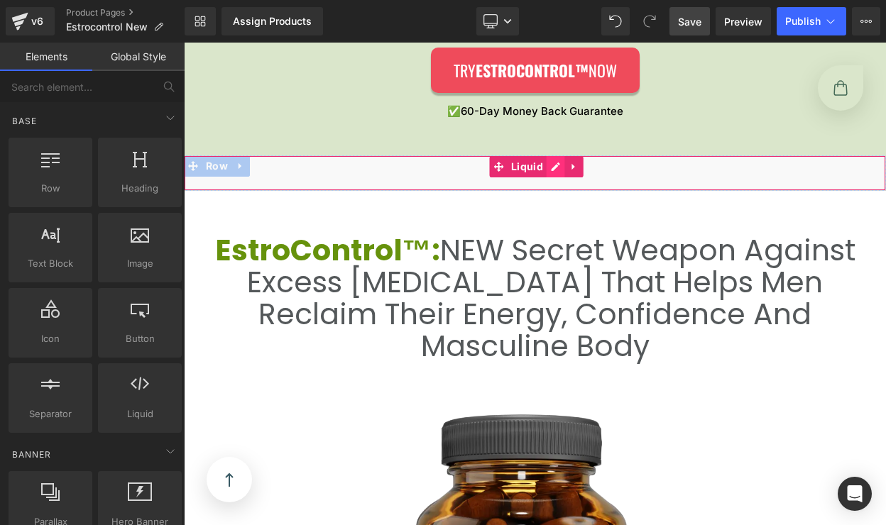
click at [560, 170] on div "Liquid" at bounding box center [535, 172] width 702 height 35
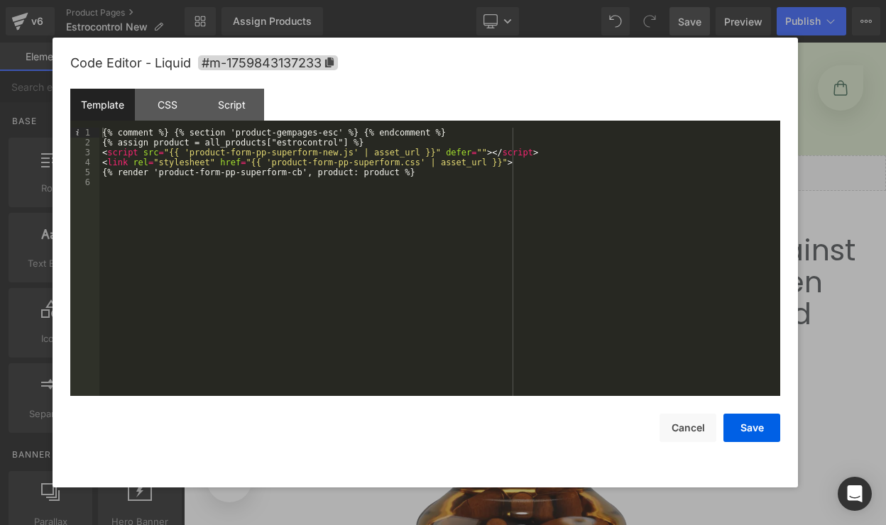
click at [400, 177] on div "{% comment %} {% section 'product-gempages-esc' %} {% endcomment %} {% assign p…" at bounding box center [439, 272] width 681 height 288
click at [740, 428] on button "Save" at bounding box center [751, 428] width 57 height 28
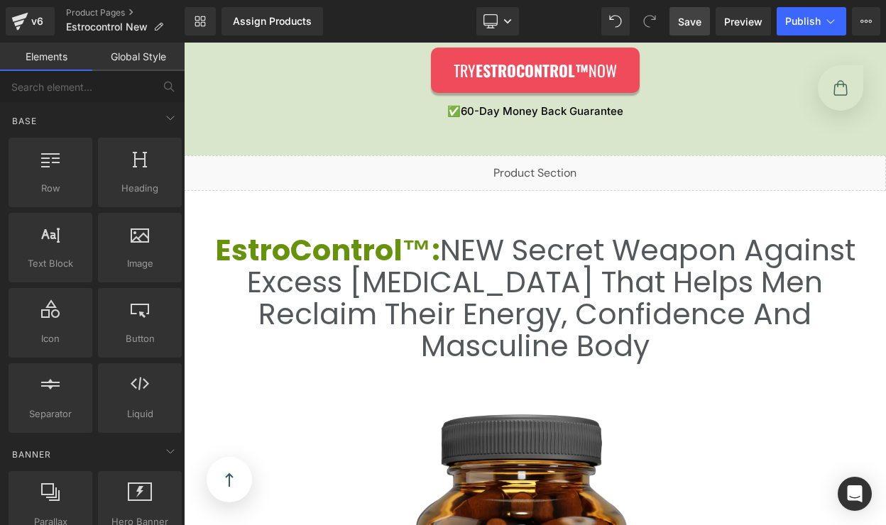
click at [701, 21] on span "Save" at bounding box center [689, 21] width 23 height 15
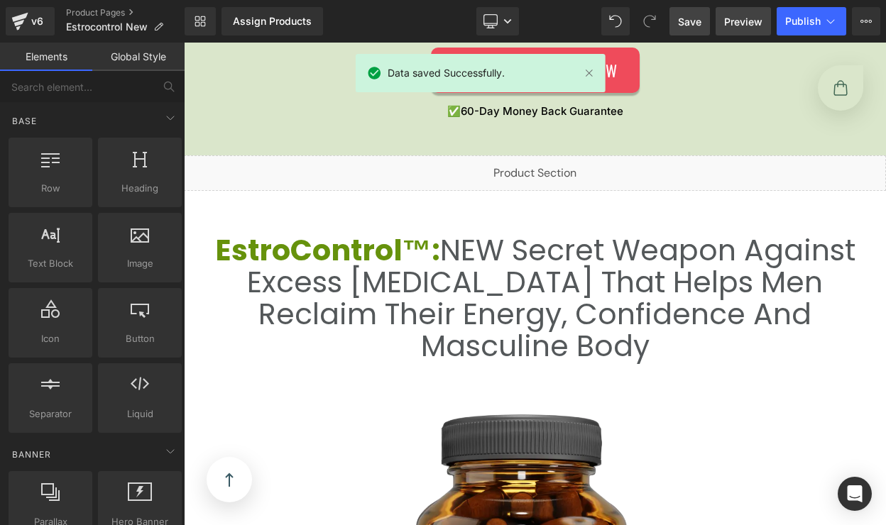
click at [746, 26] on span "Preview" at bounding box center [743, 21] width 38 height 15
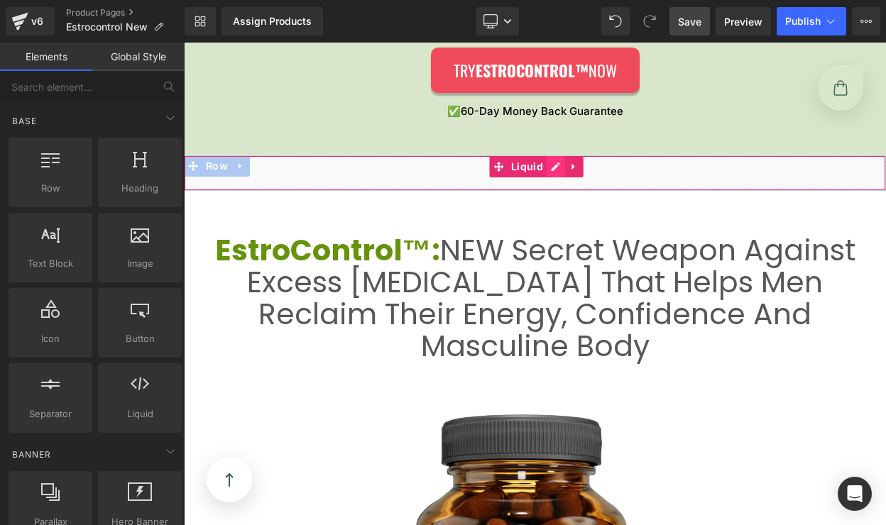
click at [558, 168] on div "Liquid" at bounding box center [535, 172] width 702 height 35
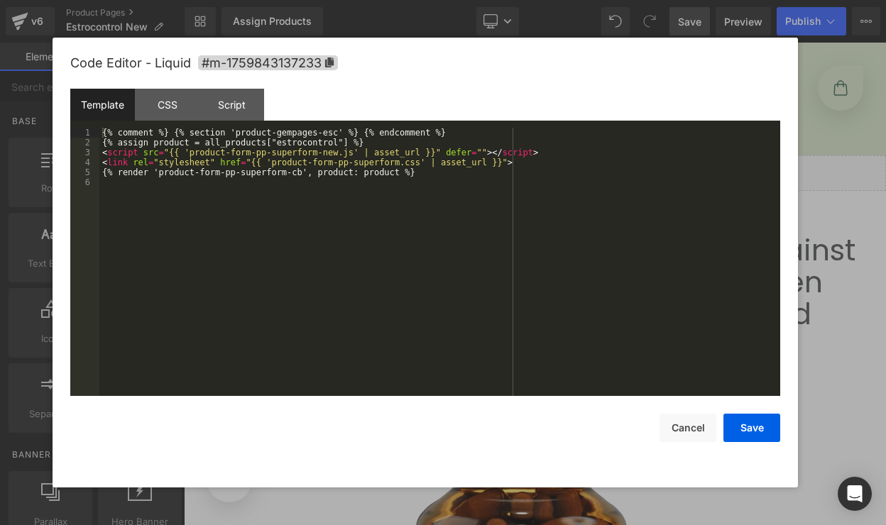
click at [288, 175] on div "{% comment %} {% section 'product-gempages-esc' %} {% endcomment %} {% assign p…" at bounding box center [439, 272] width 681 height 288
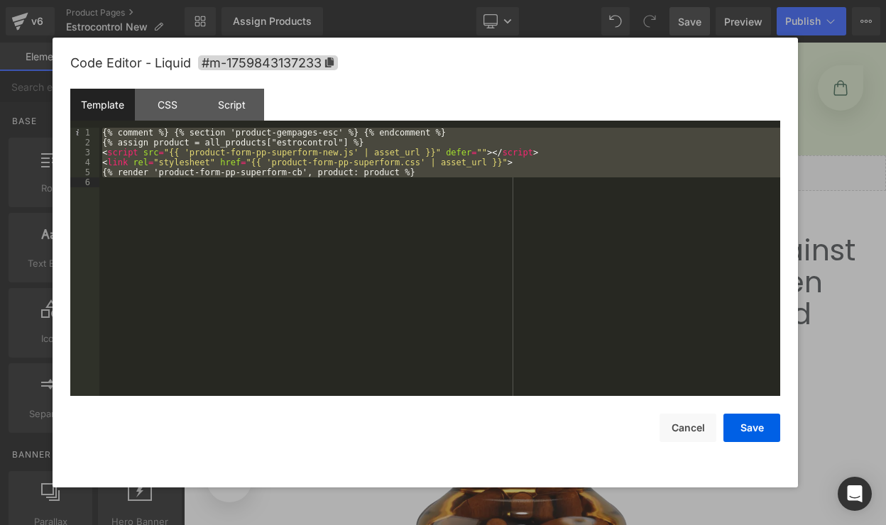
click at [440, 177] on div "{% comment %} {% section 'product-gempages-esc' %} {% endcomment %} {% assign p…" at bounding box center [439, 272] width 681 height 288
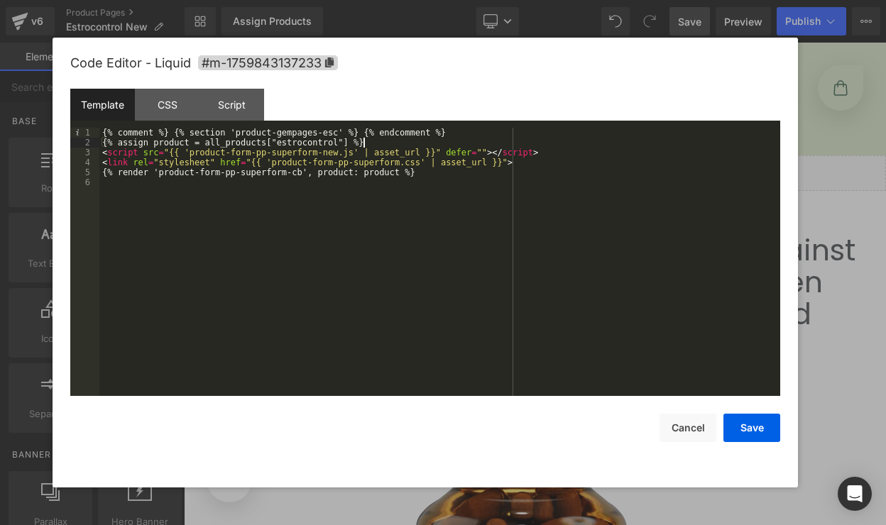
click at [517, 146] on div "{% comment %} {% section 'product-gempages-esc' %} {% endcomment %} {% assign p…" at bounding box center [439, 272] width 681 height 288
click at [463, 173] on div "{% comment %} {% section 'product-gempages-esc' %} {% endcomment %} {% assign p…" at bounding box center [439, 272] width 681 height 288
paste textarea
click at [399, 176] on div "{% comment %} {% section 'product-gempages-esc' %} {% endcomment %} {% assign p…" at bounding box center [439, 272] width 681 height 288
paste textarea
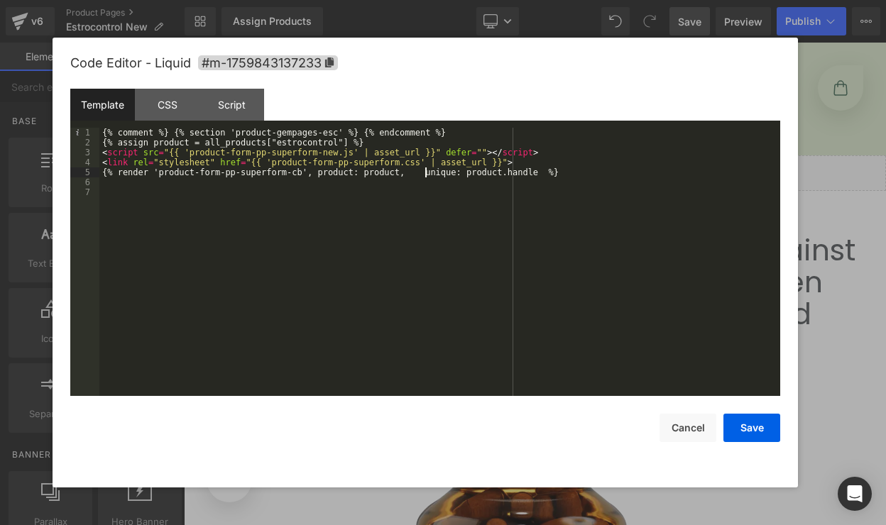
click at [425, 175] on div "{% comment %} {% section 'product-gempages-esc' %} {% endcomment %} {% assign p…" at bounding box center [439, 272] width 681 height 288
click at [745, 435] on button "Save" at bounding box center [751, 428] width 57 height 28
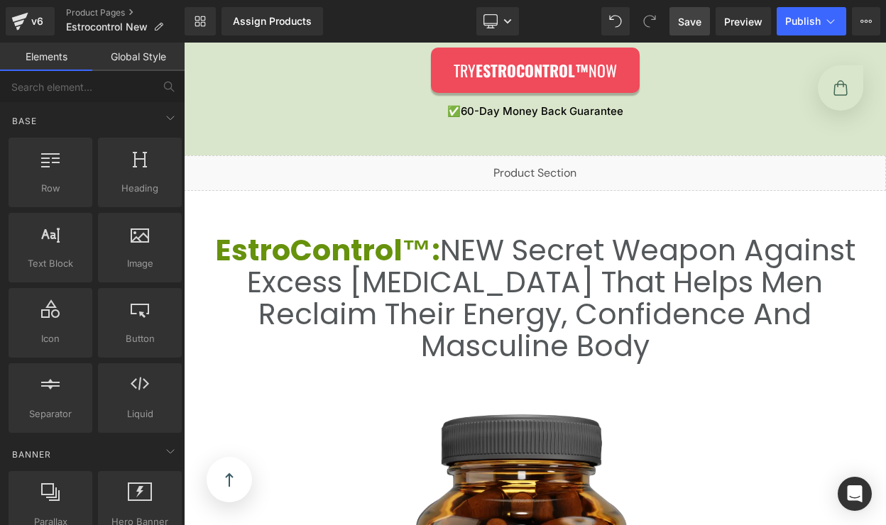
click at [686, 32] on link "Save" at bounding box center [689, 21] width 40 height 28
click at [747, 29] on link "Preview" at bounding box center [742, 21] width 55 height 28
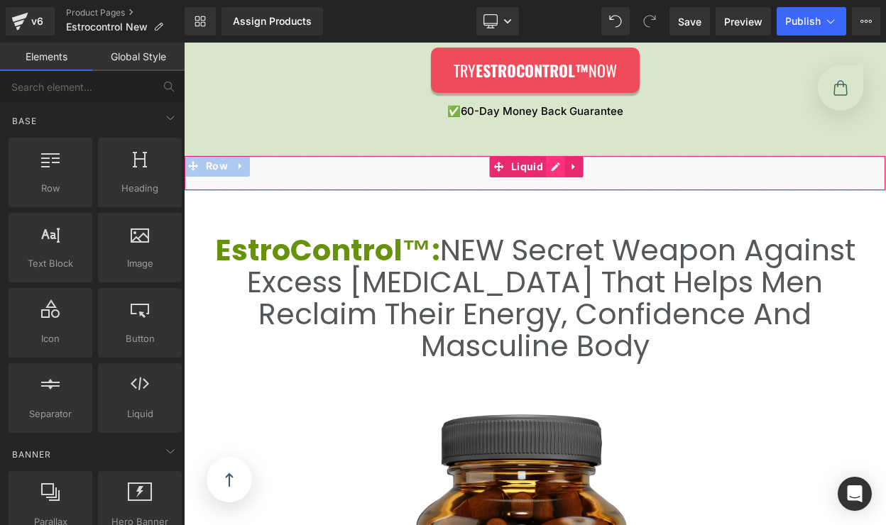
click at [562, 172] on div "Liquid" at bounding box center [535, 172] width 702 height 35
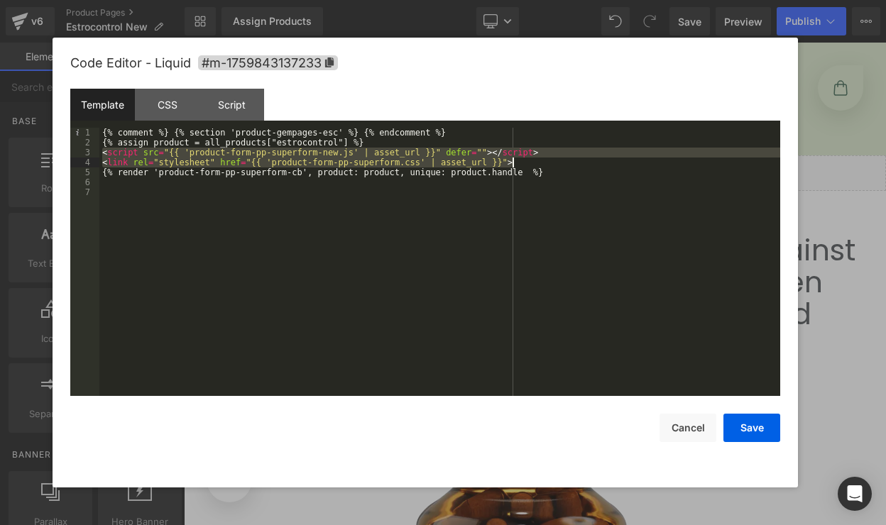
drag, startPoint x: 102, startPoint y: 156, endPoint x: 524, endPoint y: 164, distance: 421.7
click at [524, 164] on div "{% comment %} {% section 'product-gempages-esc' %} {% endcomment %} {% assign p…" at bounding box center [439, 272] width 681 height 288
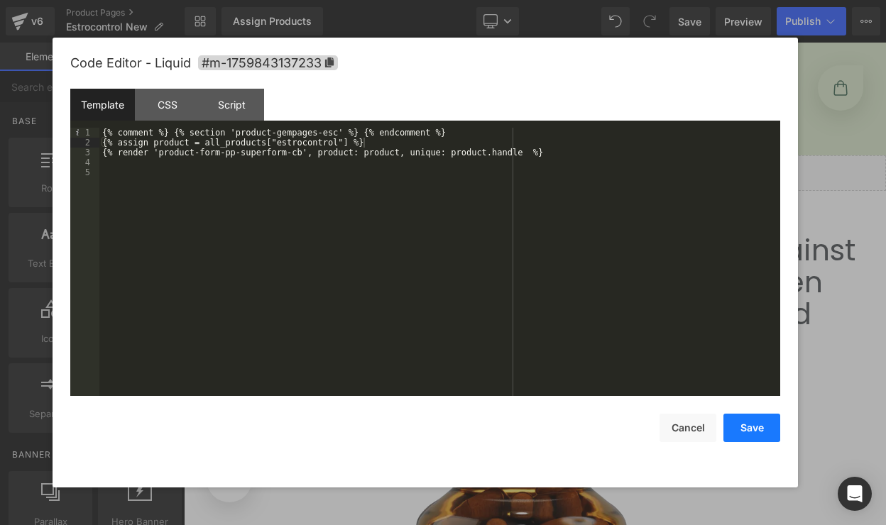
click at [740, 425] on button "Save" at bounding box center [751, 428] width 57 height 28
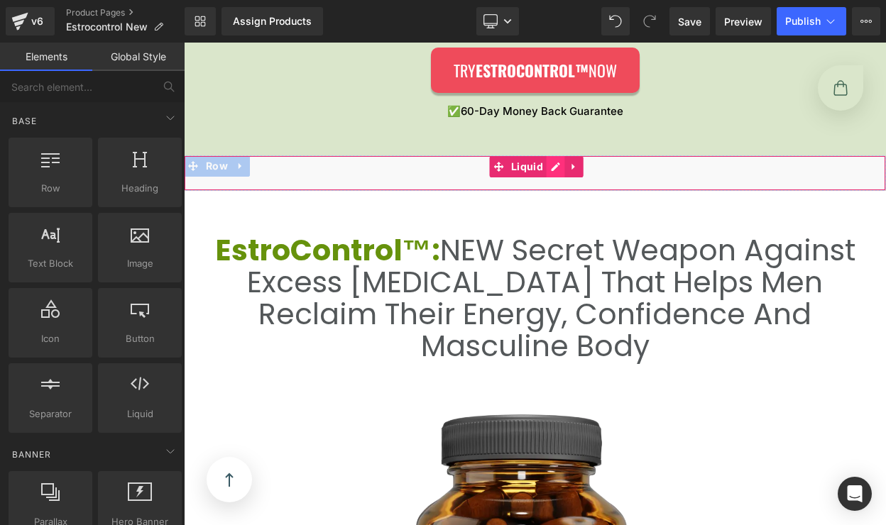
click at [560, 168] on div "Liquid" at bounding box center [535, 172] width 702 height 35
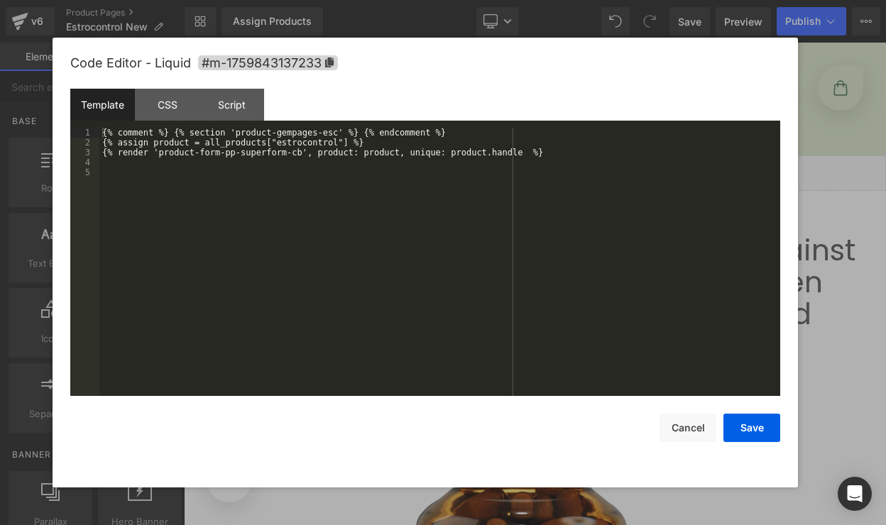
click at [432, 148] on div "{% comment %} {% section 'product-gempages-esc' %} {% endcomment %} {% assign p…" at bounding box center [439, 272] width 681 height 288
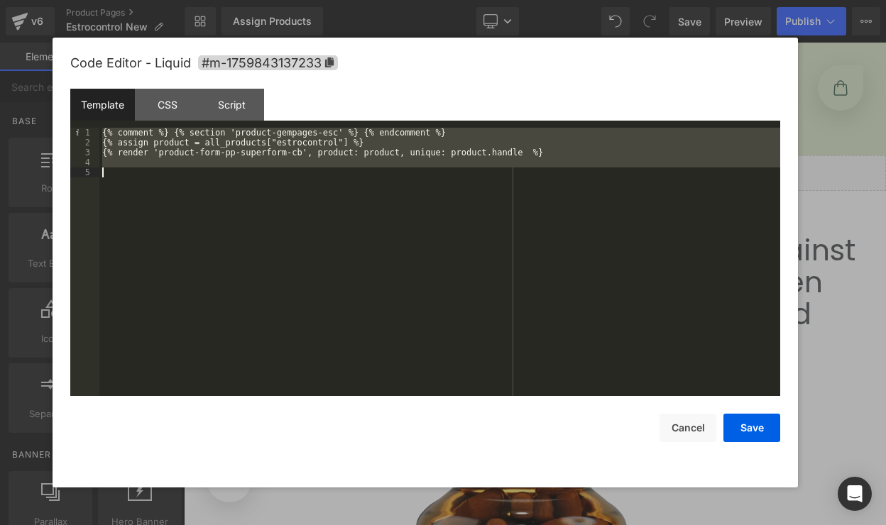
click at [466, 178] on div "{% comment %} {% section 'product-gempages-esc' %} {% endcomment %} {% assign p…" at bounding box center [439, 272] width 681 height 288
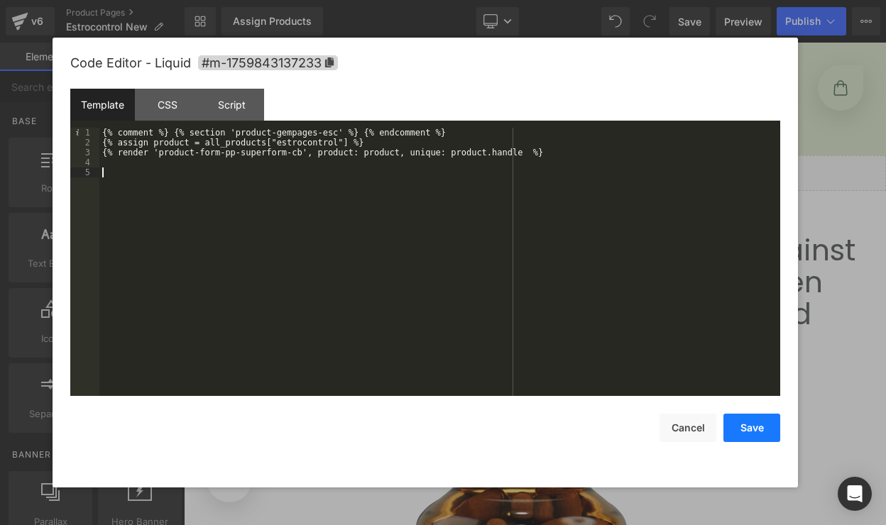
click at [750, 431] on button "Save" at bounding box center [751, 428] width 57 height 28
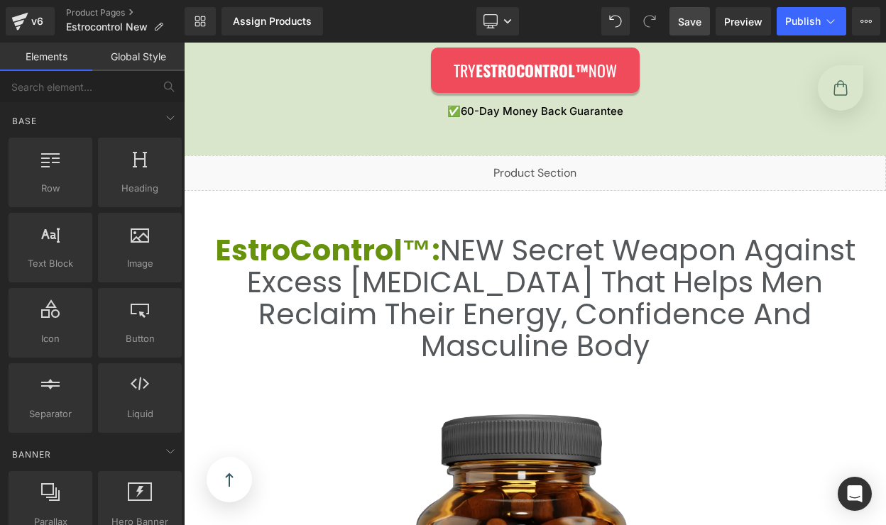
click at [690, 16] on span "Save" at bounding box center [689, 21] width 23 height 15
